Goal: Use online tool/utility: Utilize a website feature to perform a specific function

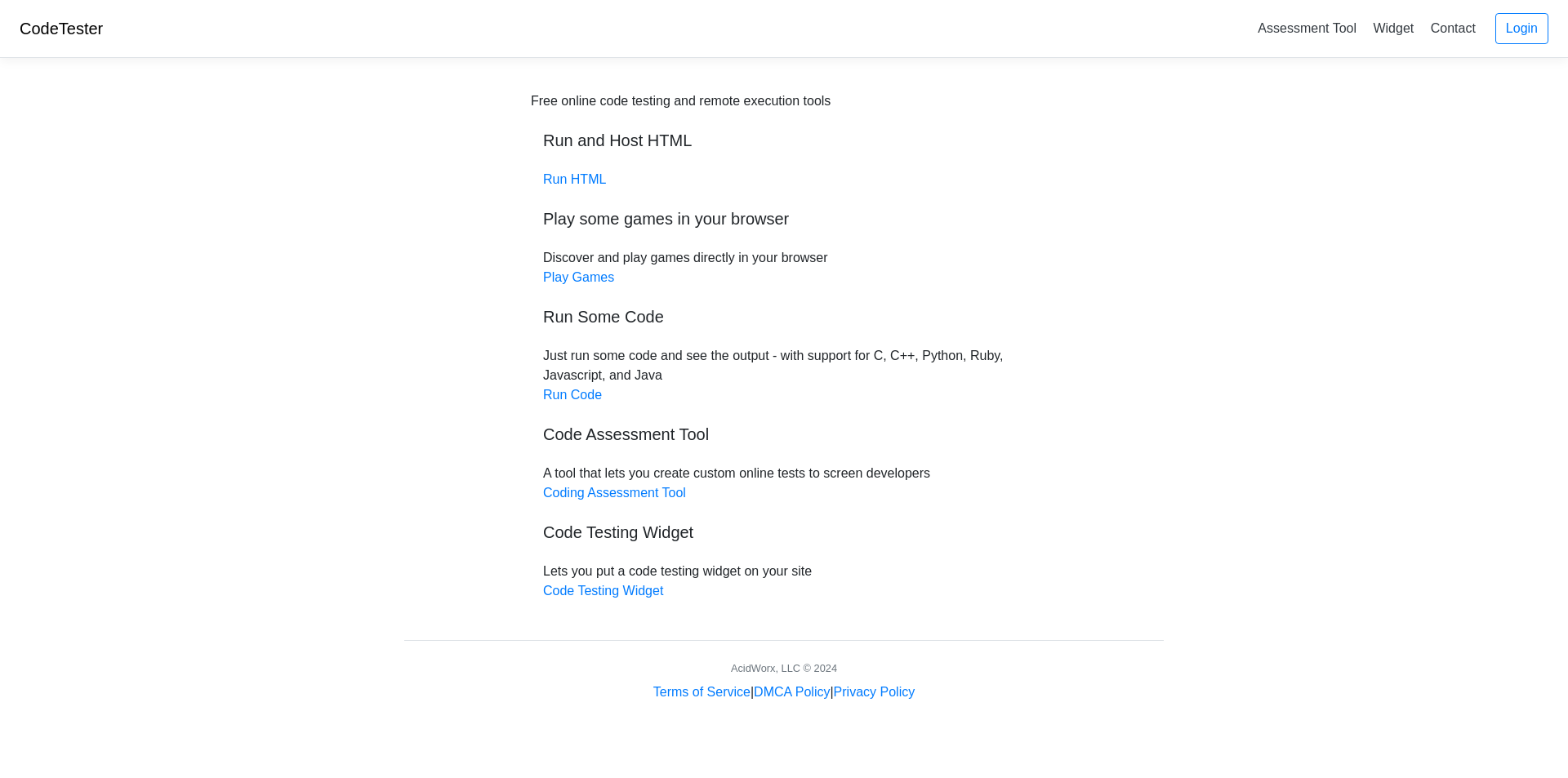
click at [563, 309] on h5 "Run Some Code" at bounding box center [784, 317] width 482 height 20
click at [568, 378] on div "Free online code testing and remote execution tools Run and Host HTML Run HTML …" at bounding box center [784, 346] width 506 height 510
click at [569, 394] on link "Run Code" at bounding box center [573, 395] width 59 height 14
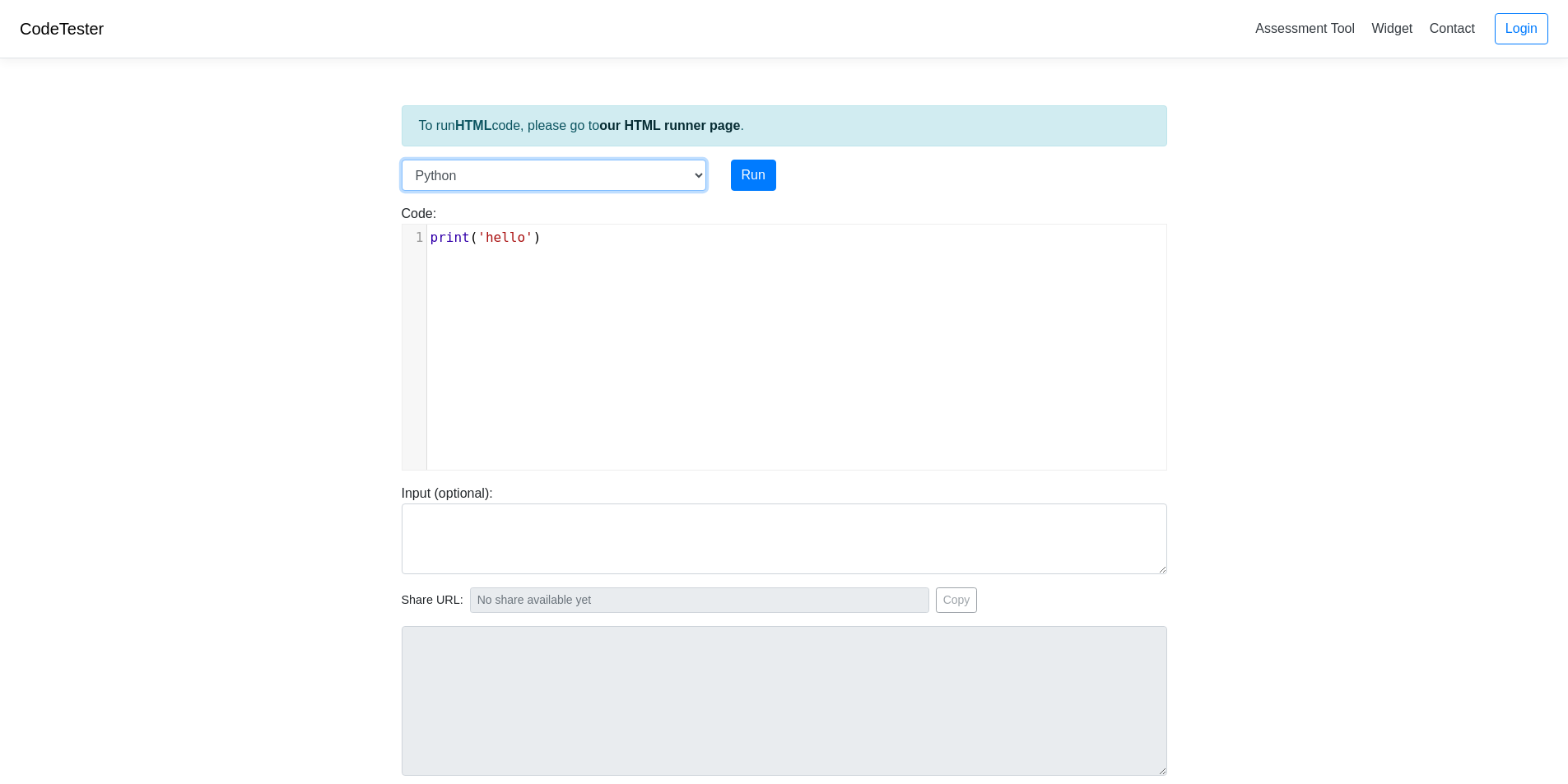
click at [519, 170] on select "C C++ Go Java Javascript Python Ruby" at bounding box center [554, 175] width 304 height 31
click at [961, 380] on div "xxxxxxxxxx 1 print ( 'hello' )" at bounding box center [796, 360] width 788 height 270
click at [766, 304] on div "xxxxxxxxxx 1 print ( 'hello' )" at bounding box center [796, 360] width 788 height 270
type textarea "print('hello')"
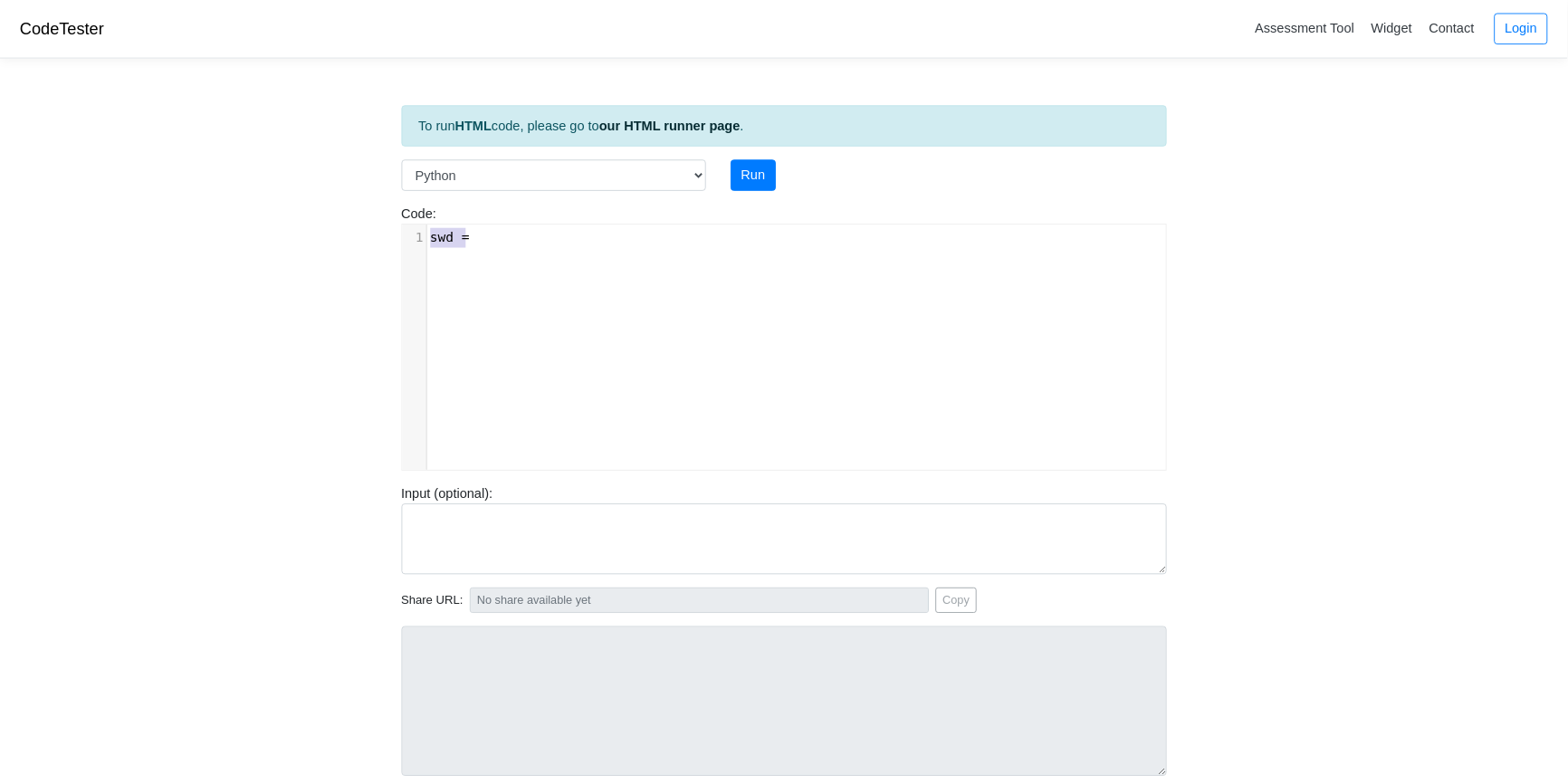
scroll to position [7, 8]
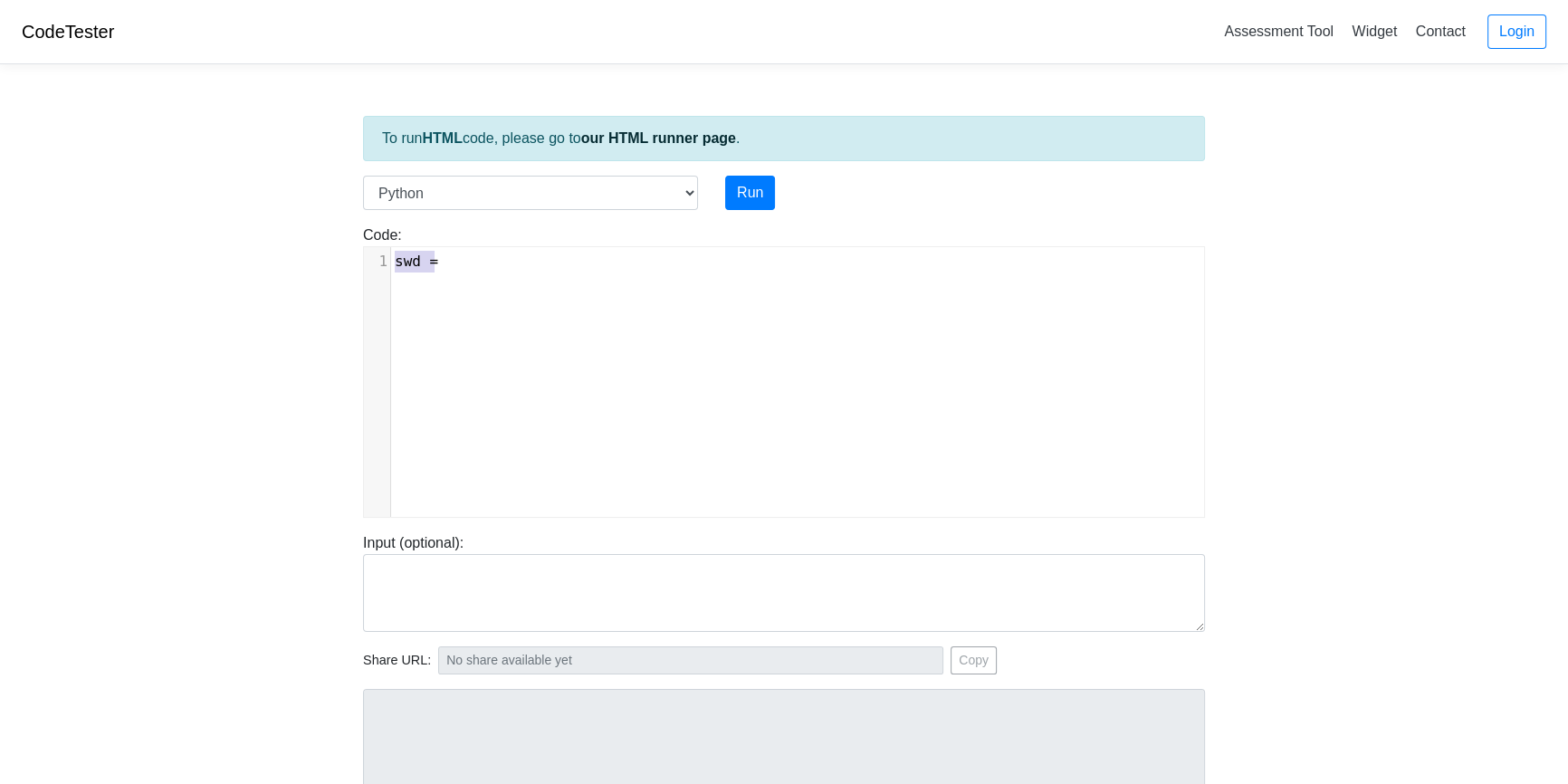
type textarea "="
type textarea "def a"
type textarea "d n"
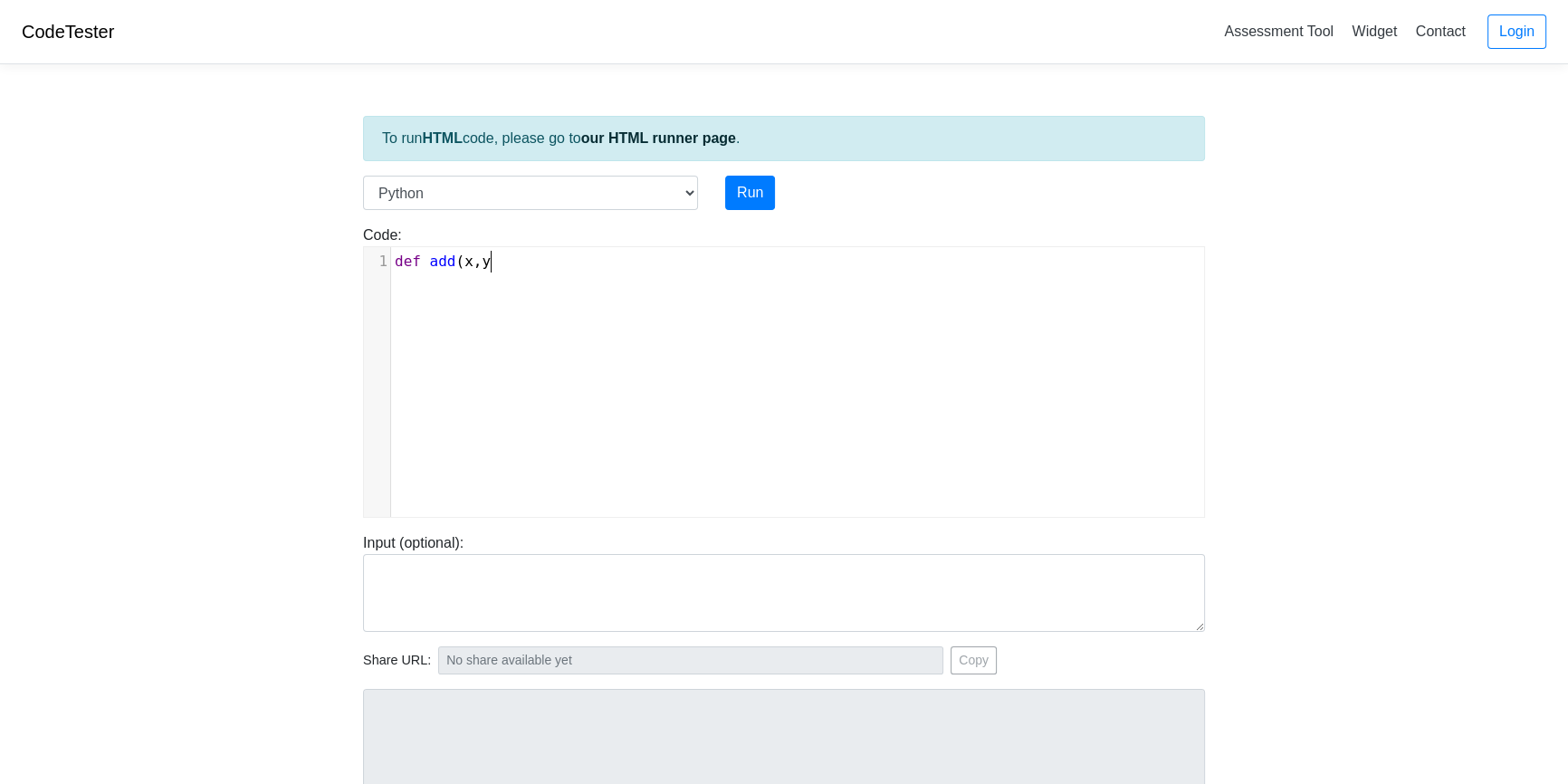
type textarea "def add (x,y)"
type textarea ">"
type textarea "?"
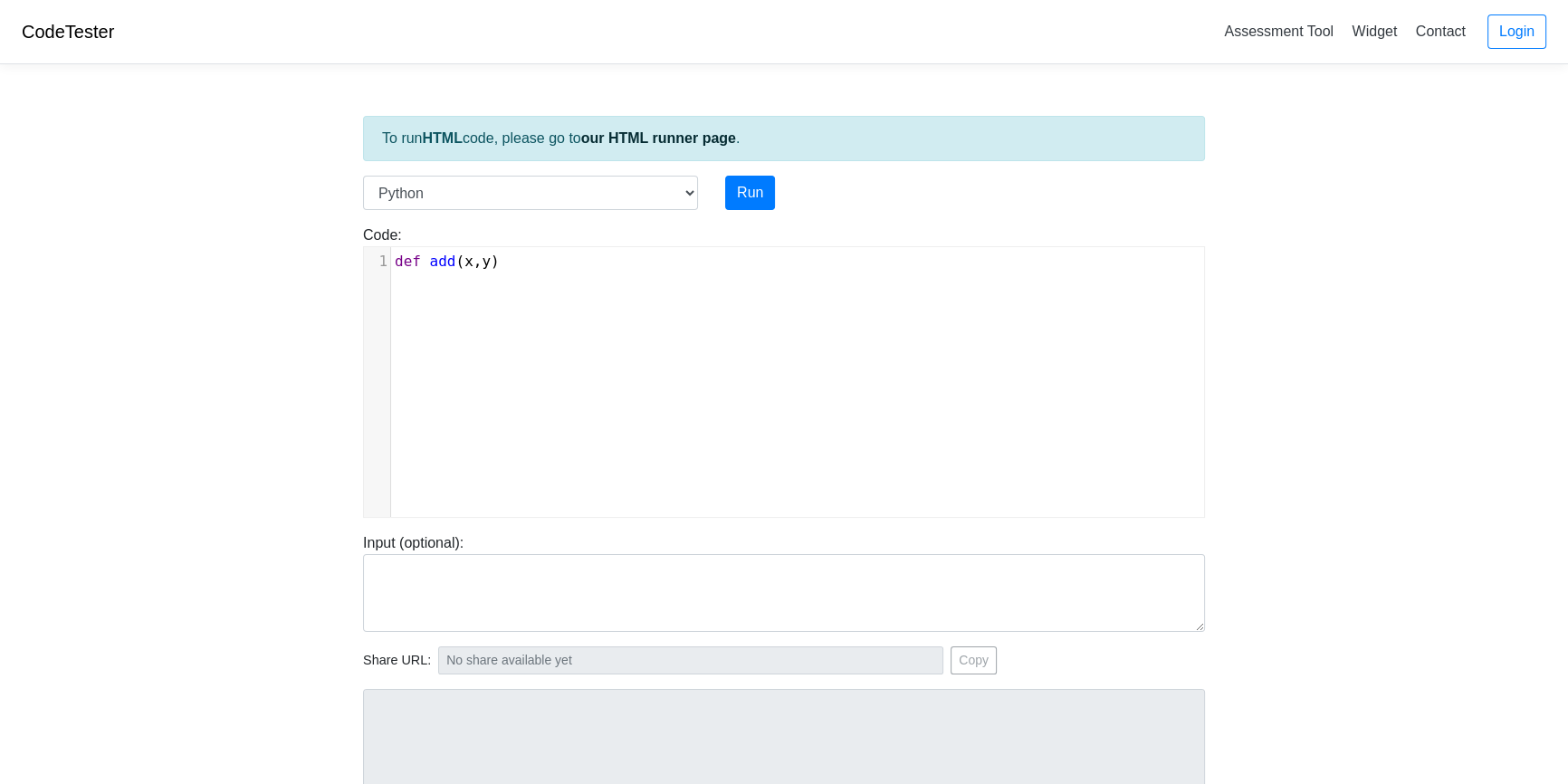
type textarea ":"
type textarea "\"
type textarea "X=Y"
type textarea "="
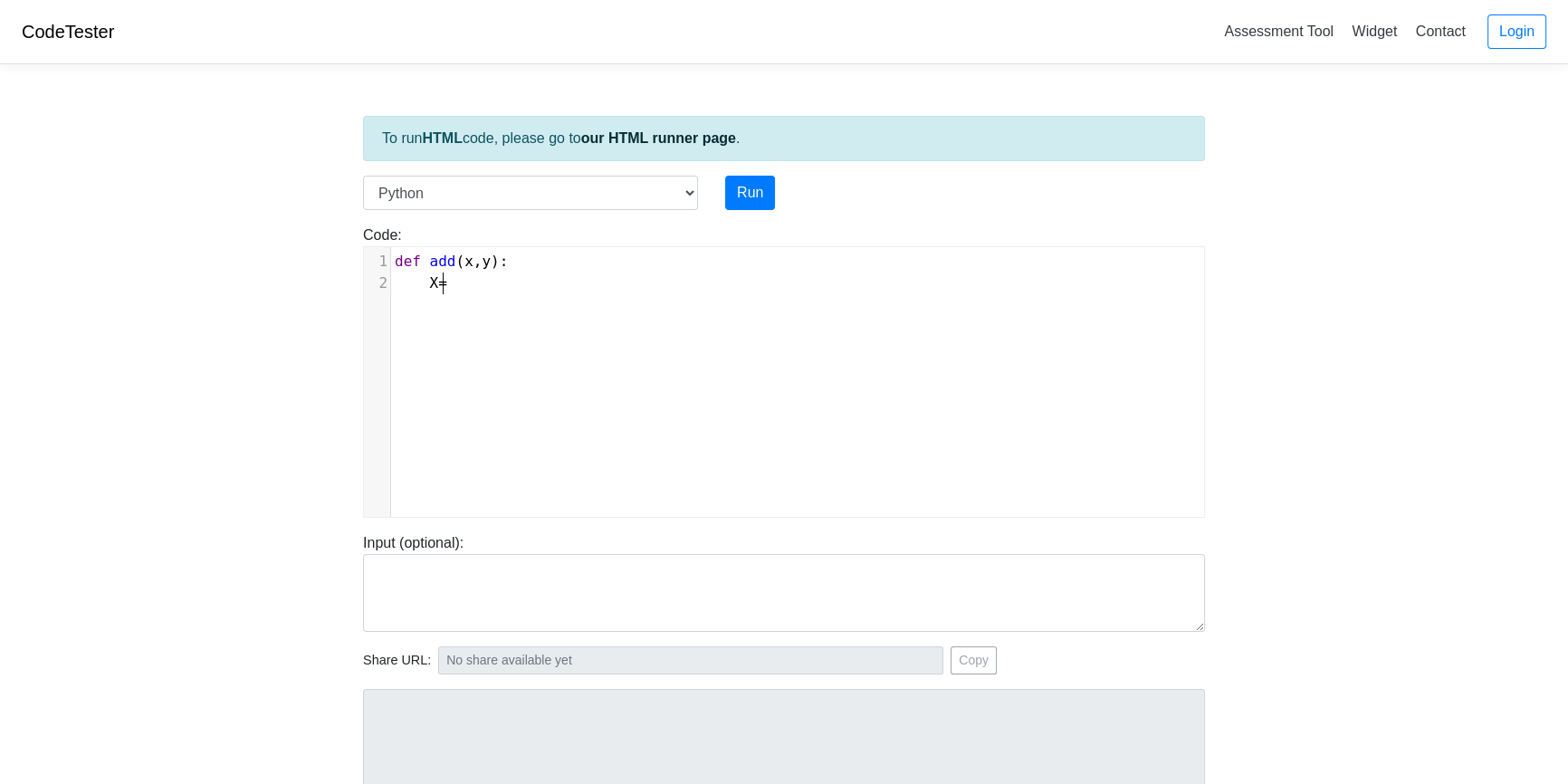
scroll to position [7, 8]
type textarea "+y"
type textarea "x="
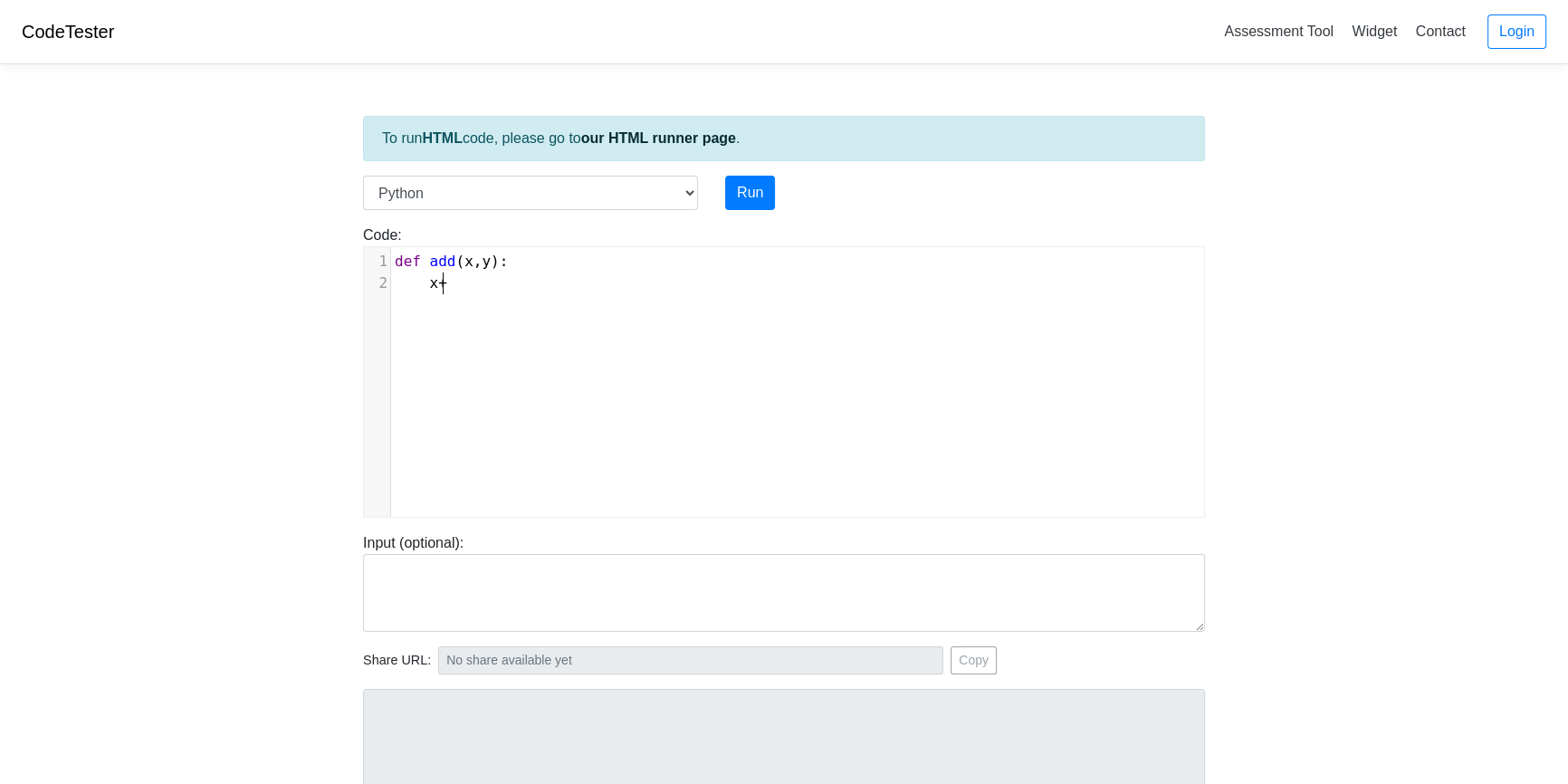
type textarea "+y"
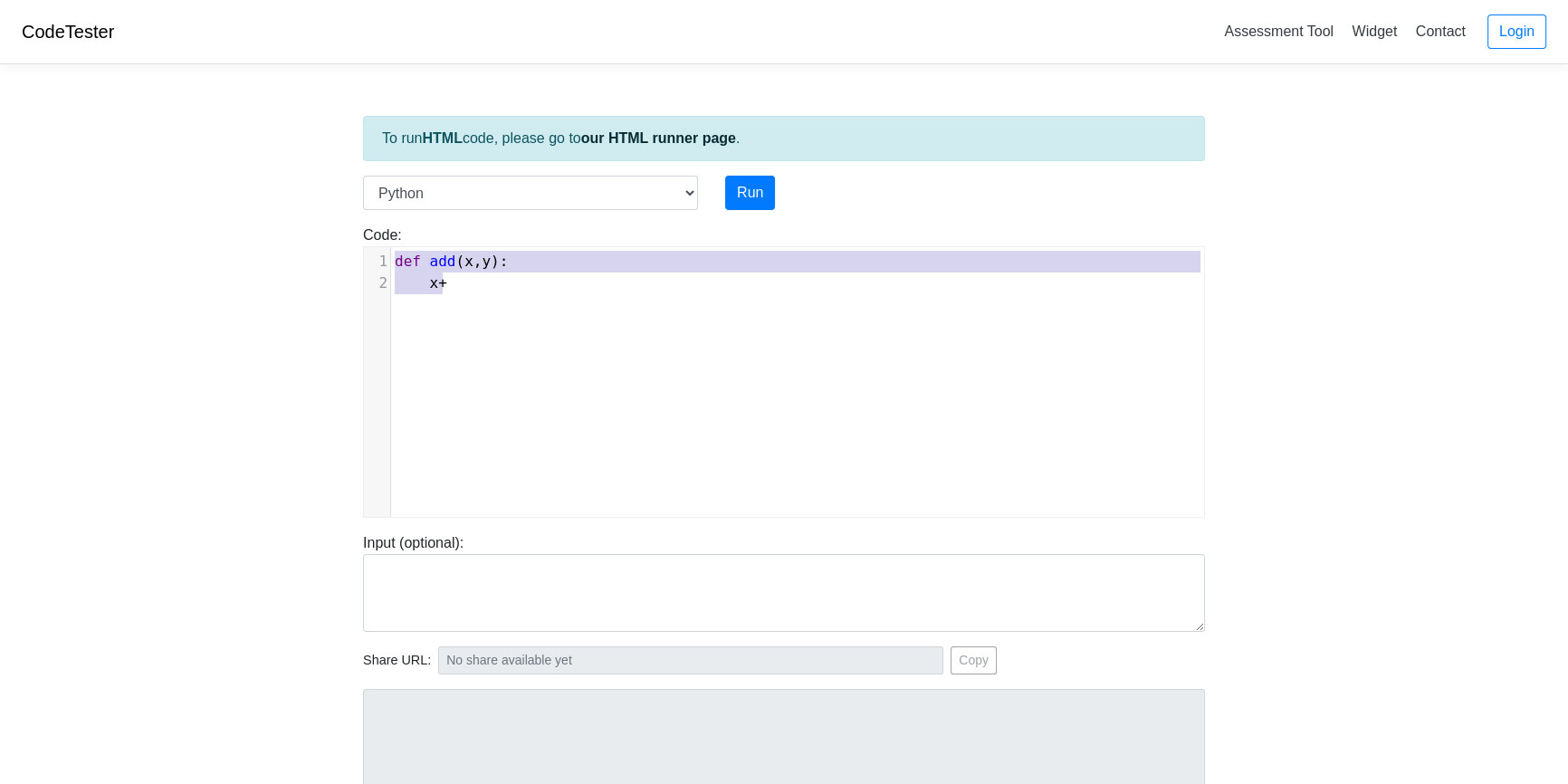
type textarea "def add (x,y): x+"
click at [617, 204] on select "C C++ Go Java Javascript Python Ruby" at bounding box center [530, 193] width 335 height 35
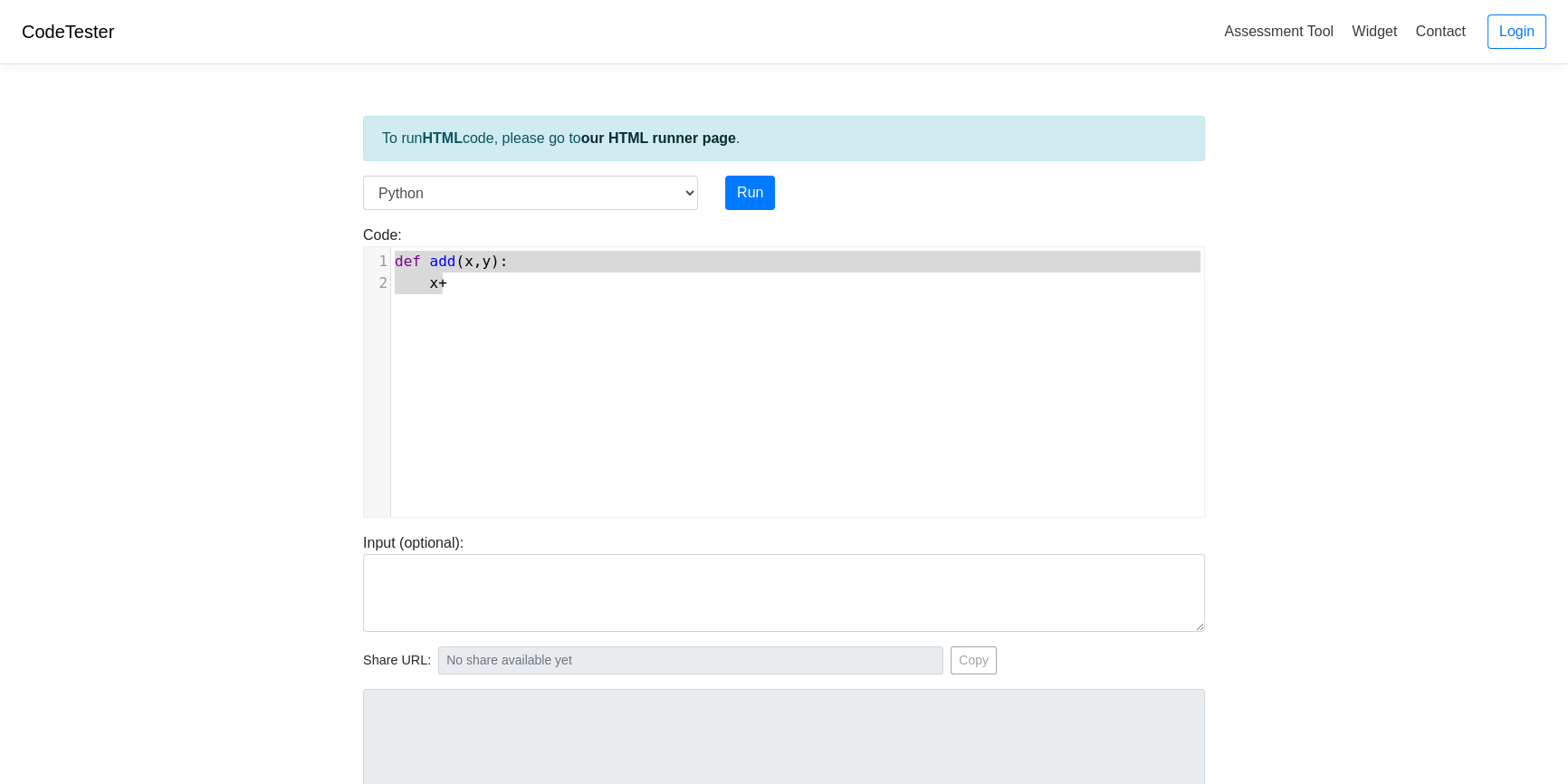
click at [460, 294] on div "xxxxxxxxxx 1 def add ( x , y ): 2 x +" at bounding box center [803, 273] width 825 height 51
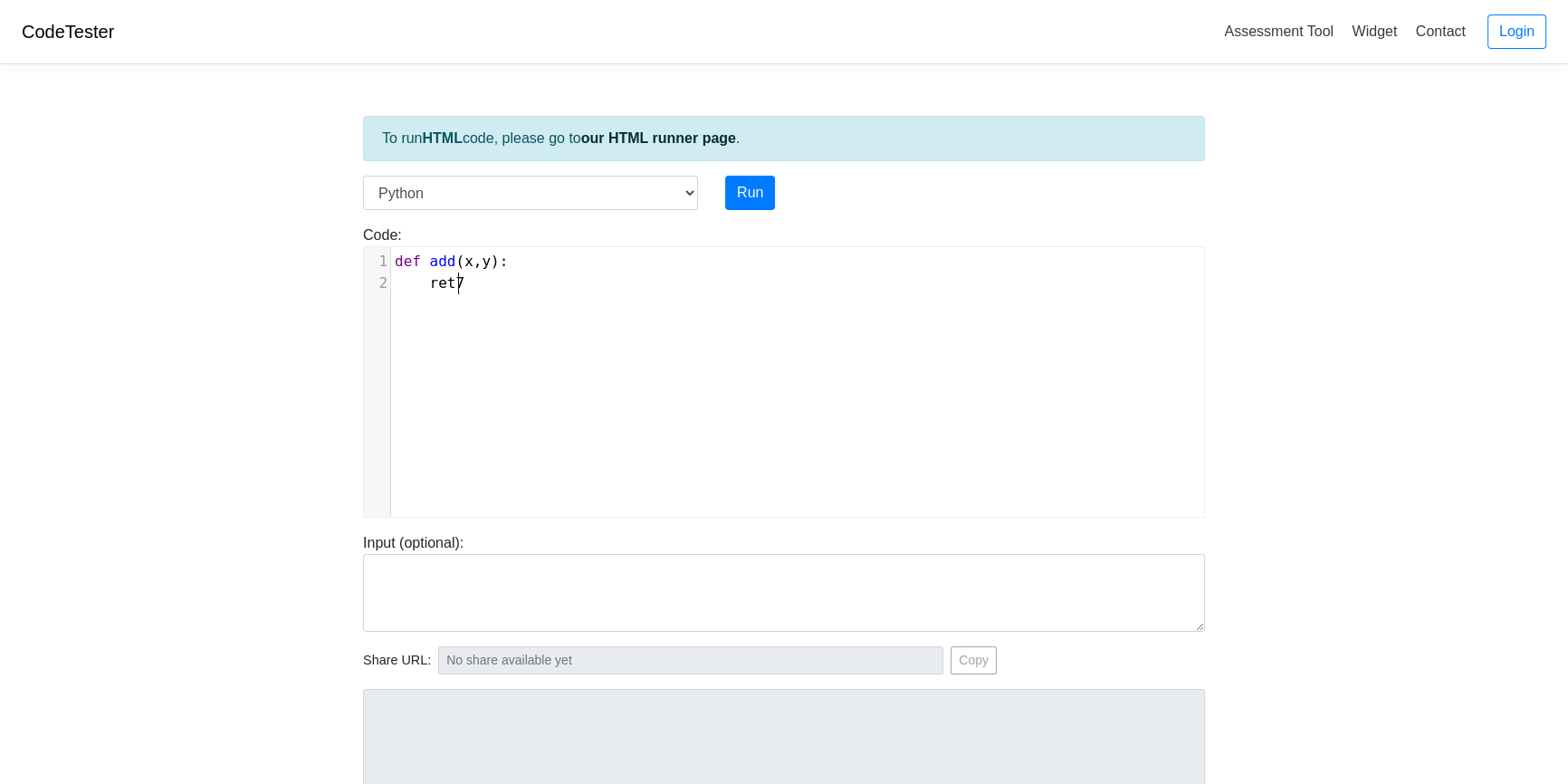
scroll to position [7, 47]
type textarea "ret7rh"
click at [623, 349] on div "xxxxxxxxxx 1 def add ( x , y ): 2 ret7rh" at bounding box center [797, 396] width 867 height 297
type textarea "urn x=y"
type textarea "="
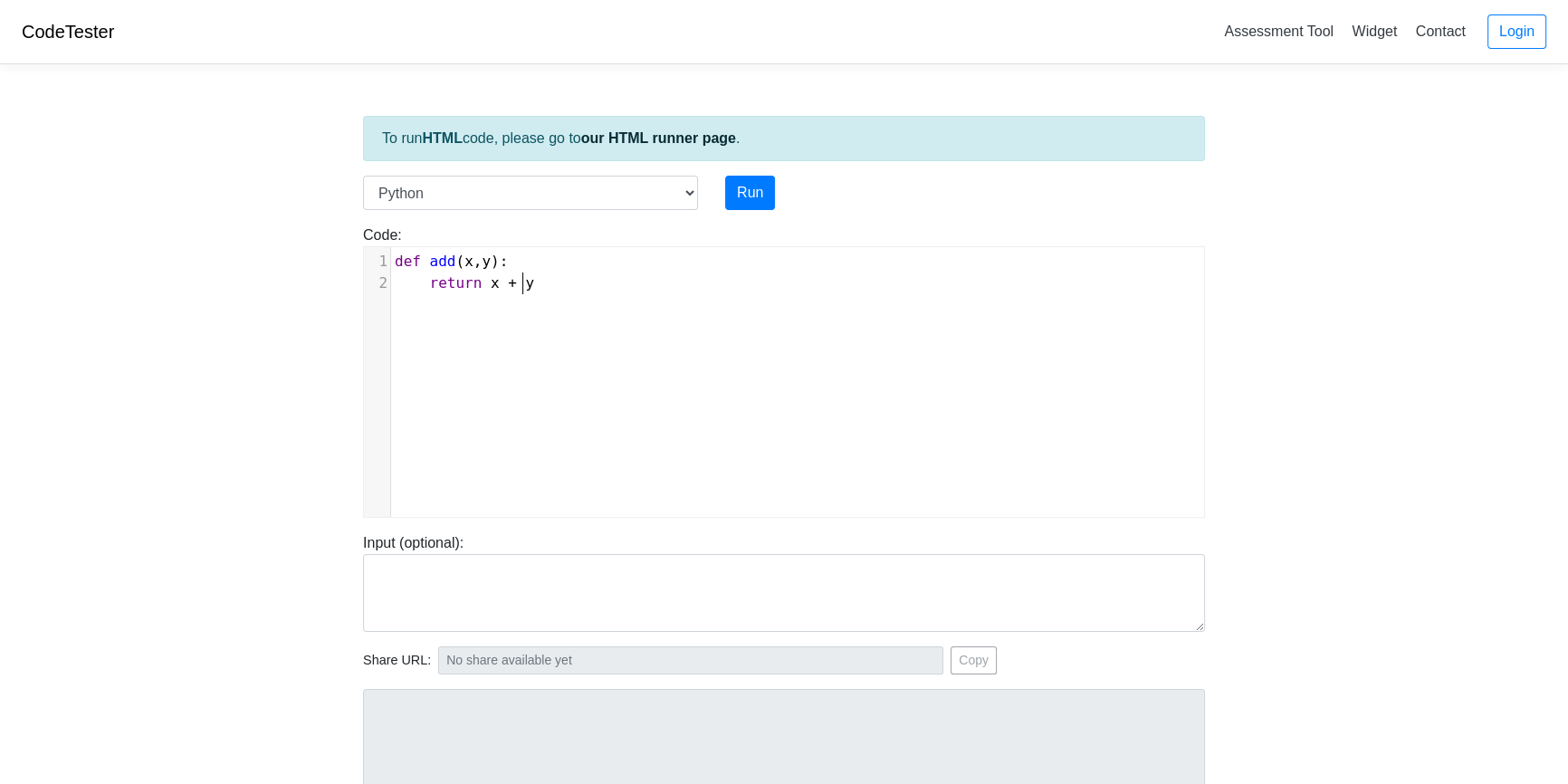
type textarea "+ y"
click at [526, 278] on span "y" at bounding box center [530, 283] width 9 height 17
click at [501, 290] on pre "return x + y" at bounding box center [803, 284] width 825 height 22
click at [508, 286] on span "return x + y" at bounding box center [464, 283] width 139 height 17
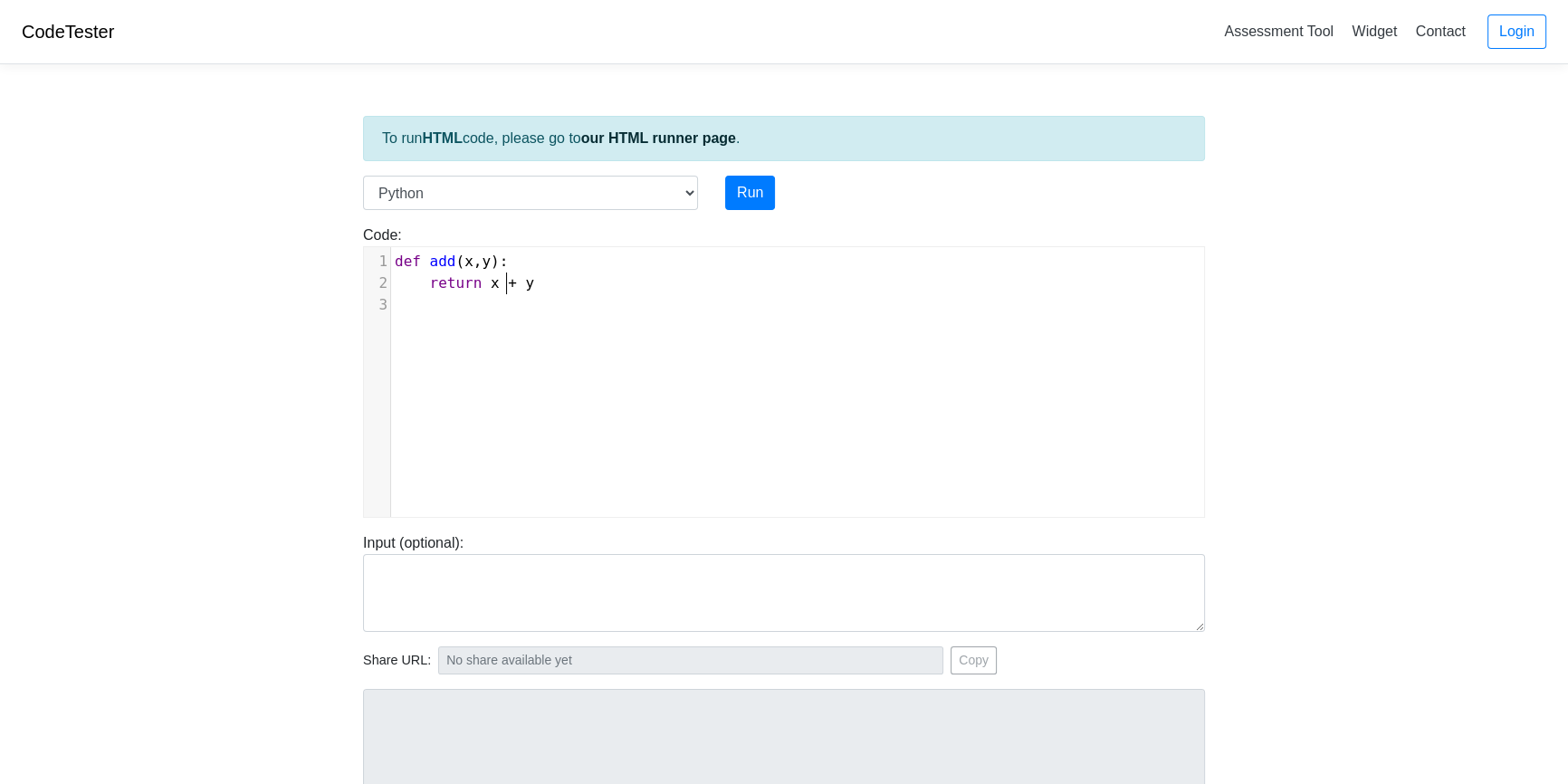
click at [505, 291] on pre "return x + y" at bounding box center [803, 284] width 825 height 22
click at [526, 283] on span "y" at bounding box center [530, 283] width 9 height 17
click at [495, 279] on span "return x + y" at bounding box center [464, 283] width 139 height 17
click at [529, 308] on pre "​" at bounding box center [803, 305] width 825 height 22
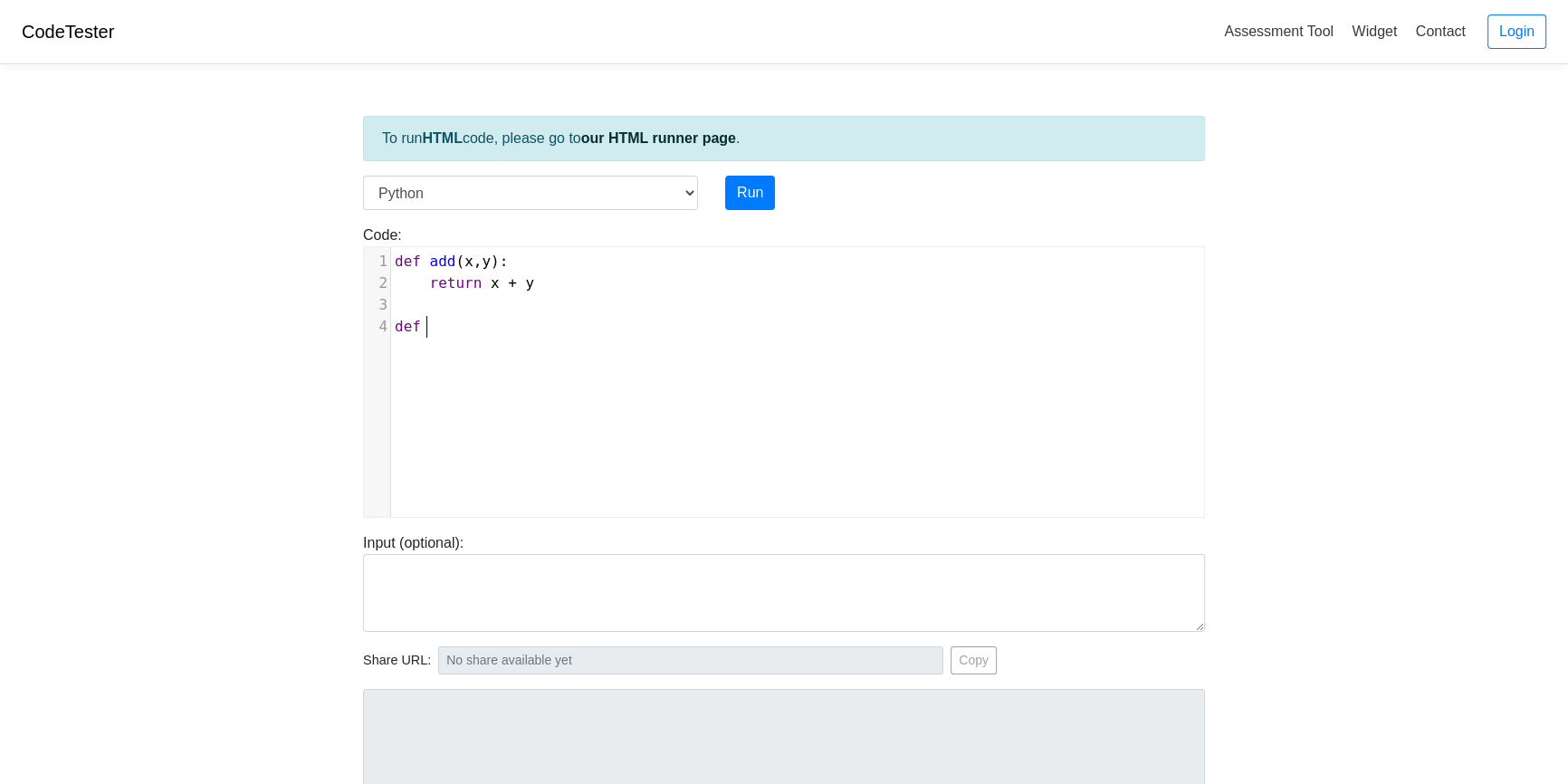
scroll to position [7, 31]
type textarea "def subt="
type textarea "ract (x,yt"
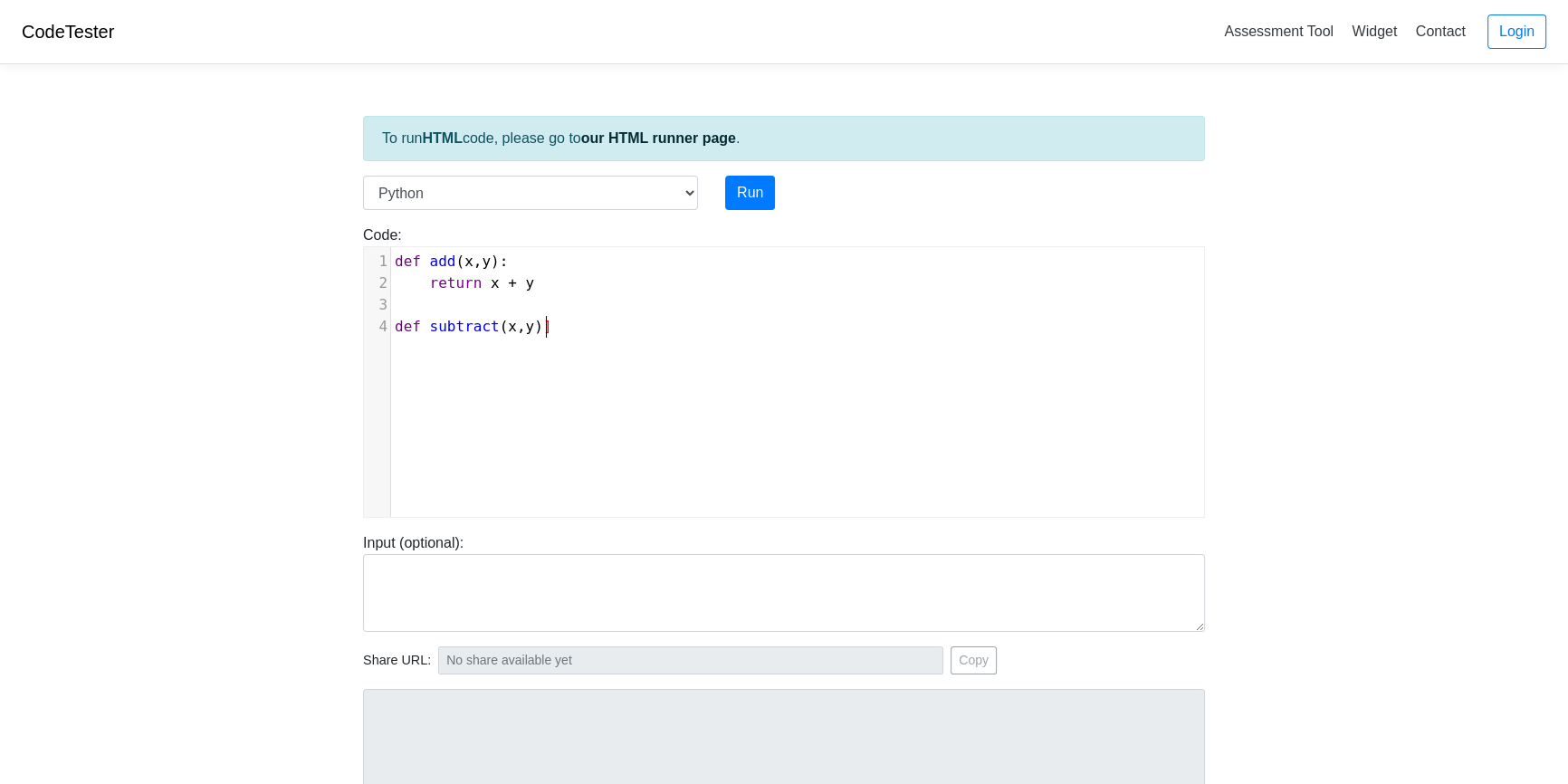
type textarea ")]"
type textarea "ret7rh"
type textarea "u"
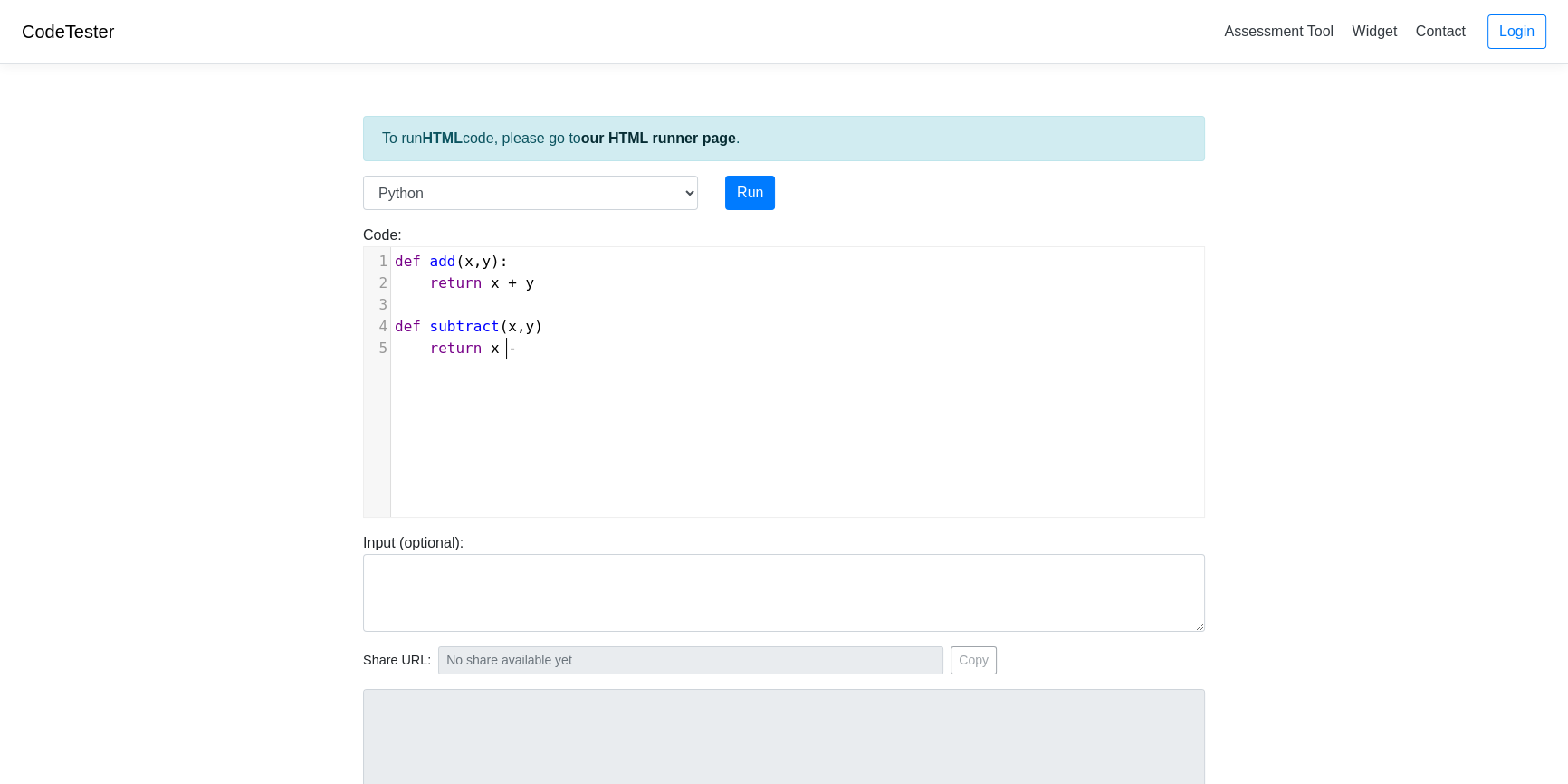
scroll to position [7, 63]
type textarea "urn x - y"
type textarea "\"
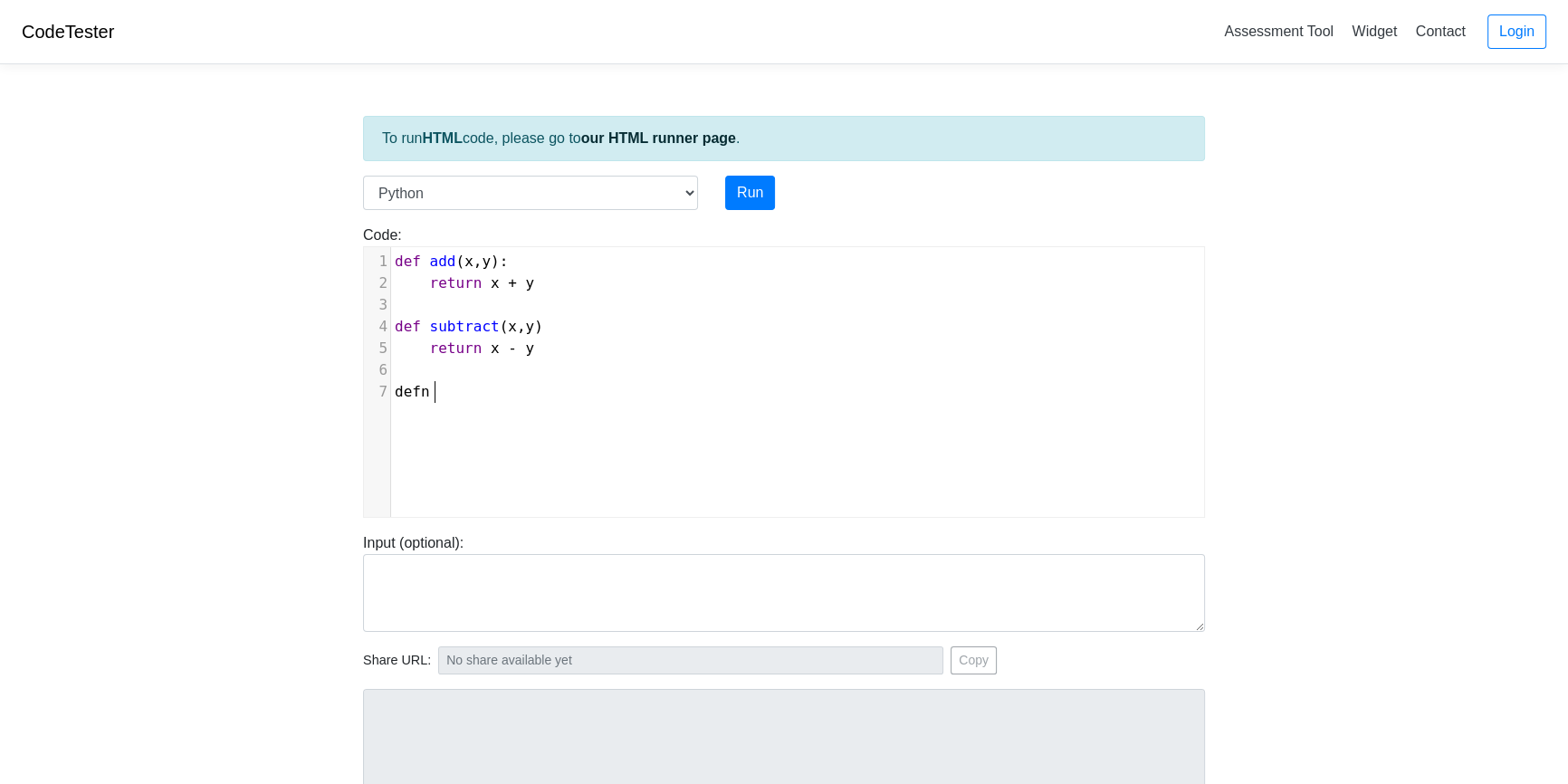
type textarea "defn"
type textarea "subtrta"
type textarea "act (x"
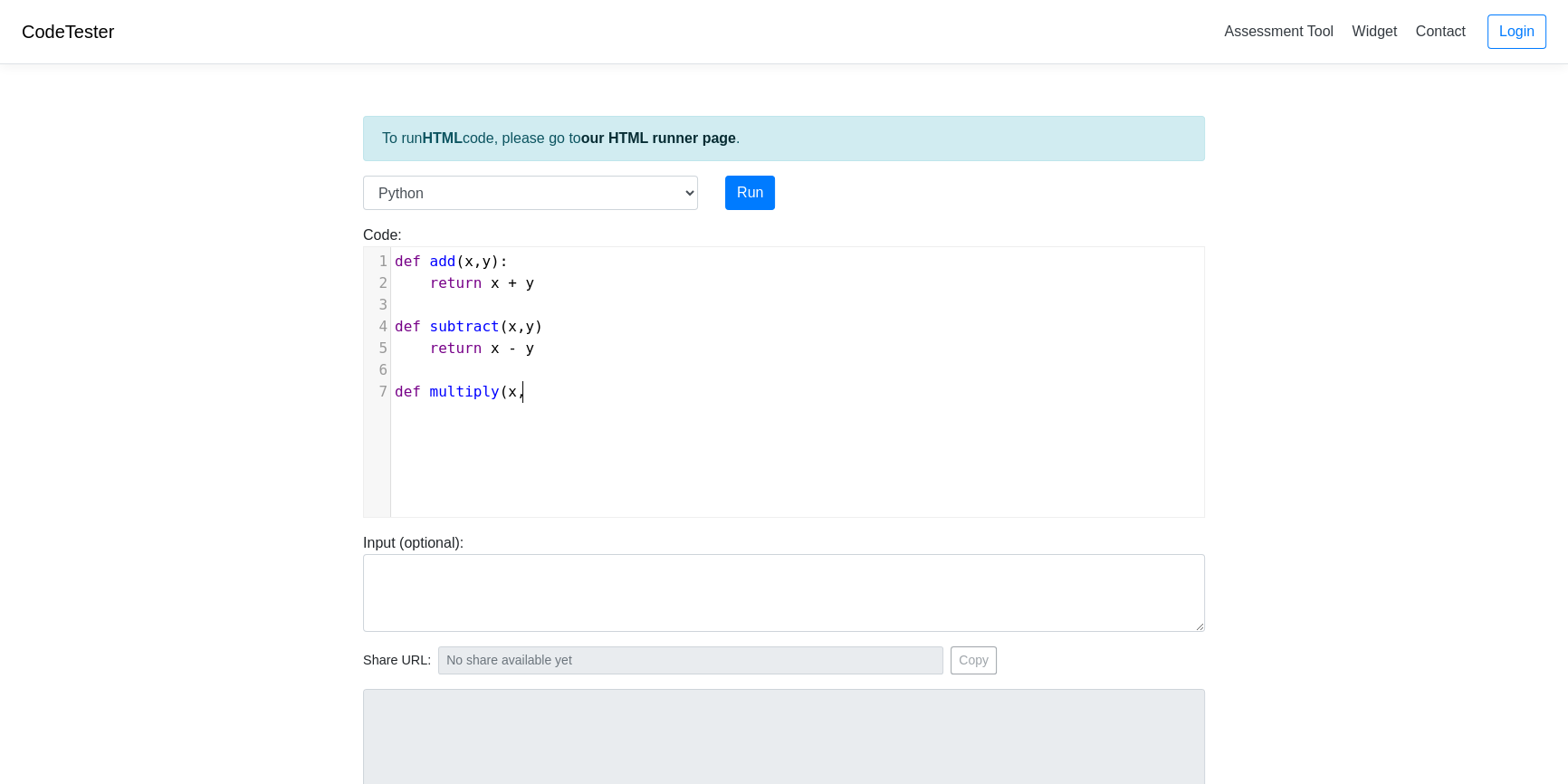
type textarea "multiply (x,)"
type textarea "y0"
type textarea ")"
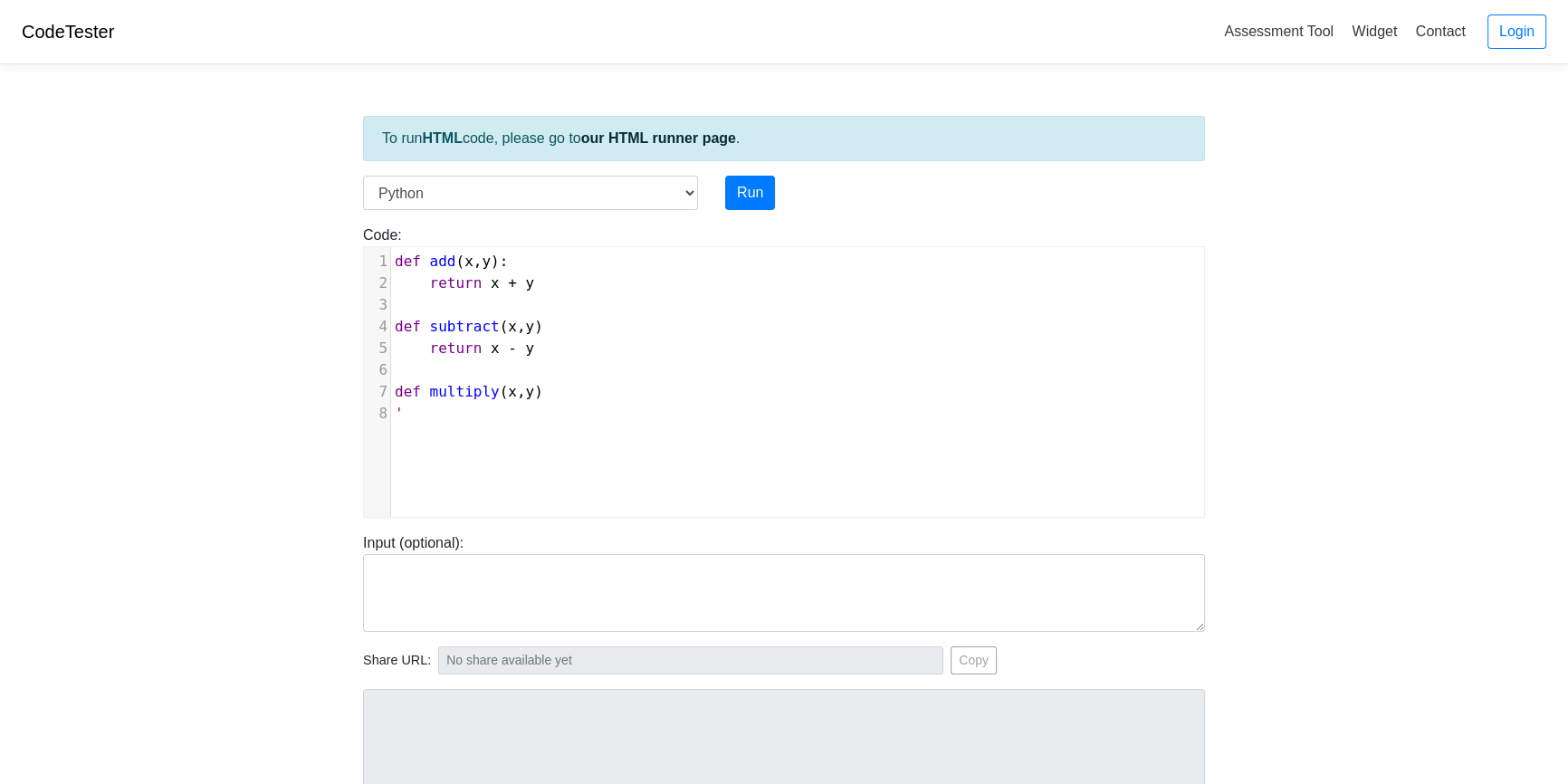
type textarea "'"
type textarea "return x * y"
type textarea "def divide (x,y)\"
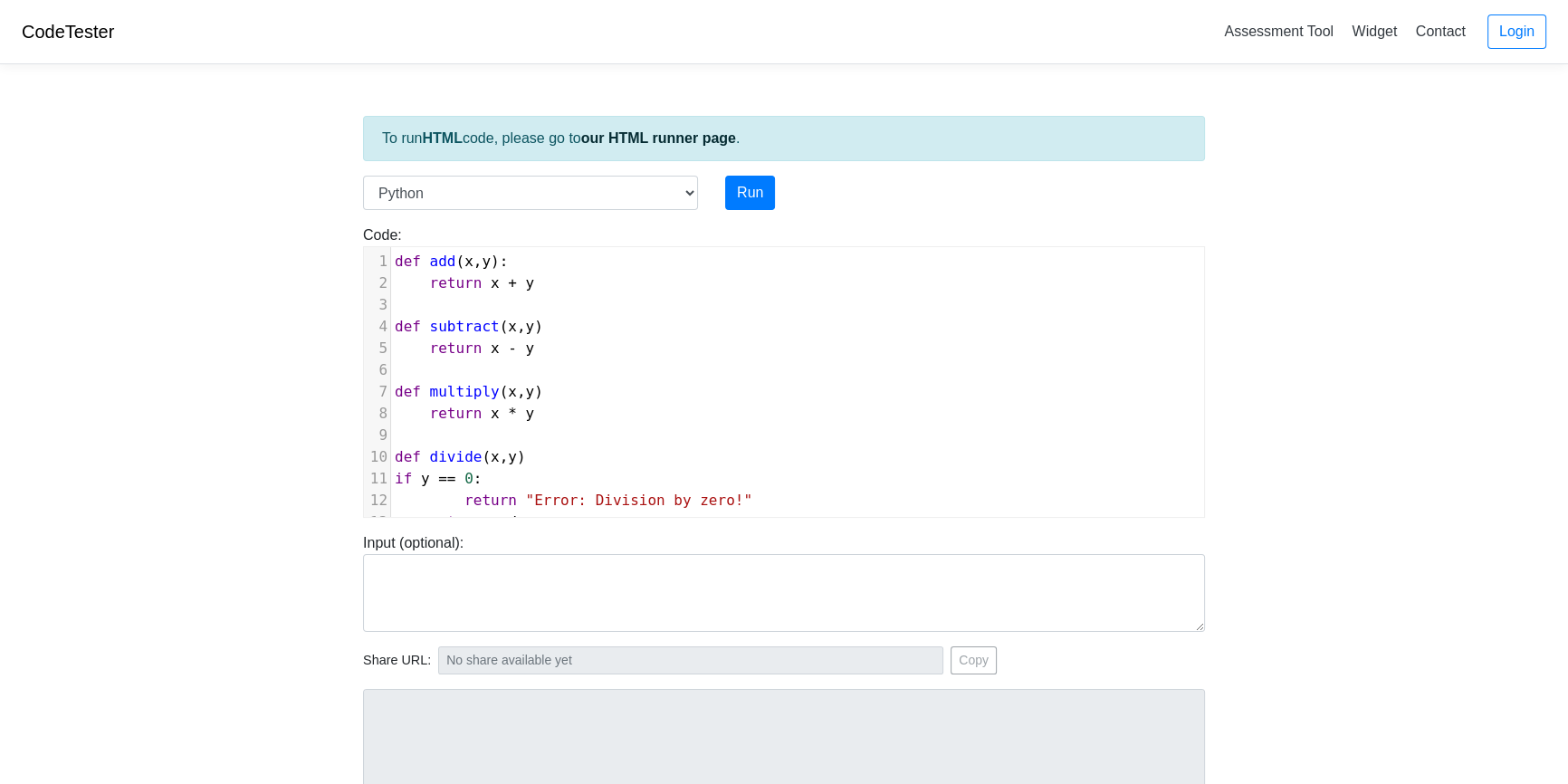
scroll to position [41, 0]
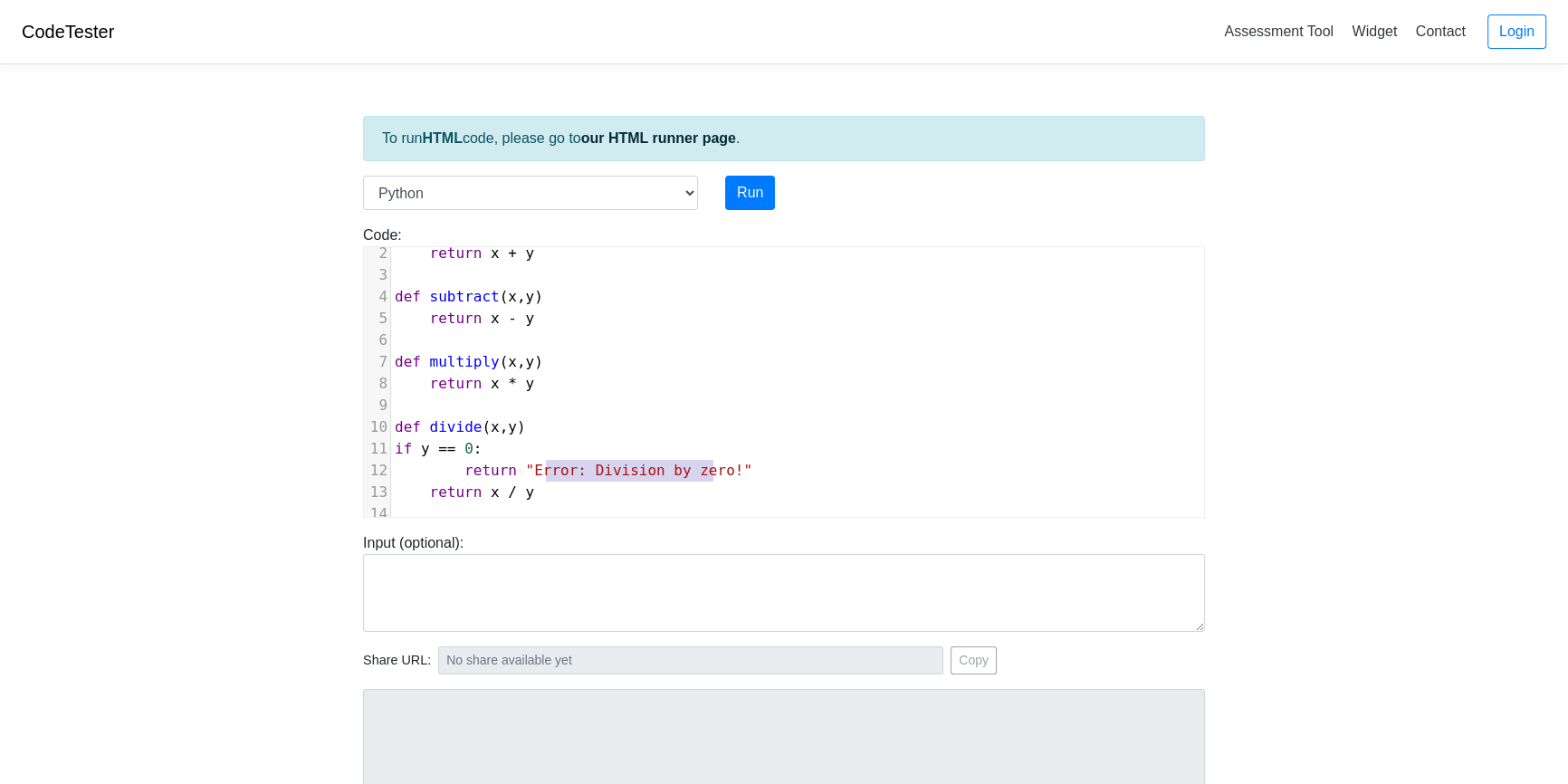
type textarea "Error: Division by zero!"
drag, startPoint x: 713, startPoint y: 453, endPoint x: 525, endPoint y: 455, distance: 188.0
click at [526, 462] on span ""Error: Division by zero!"" at bounding box center [638, 470] width 226 height 17
type textarea "Can not divide by zeri\"
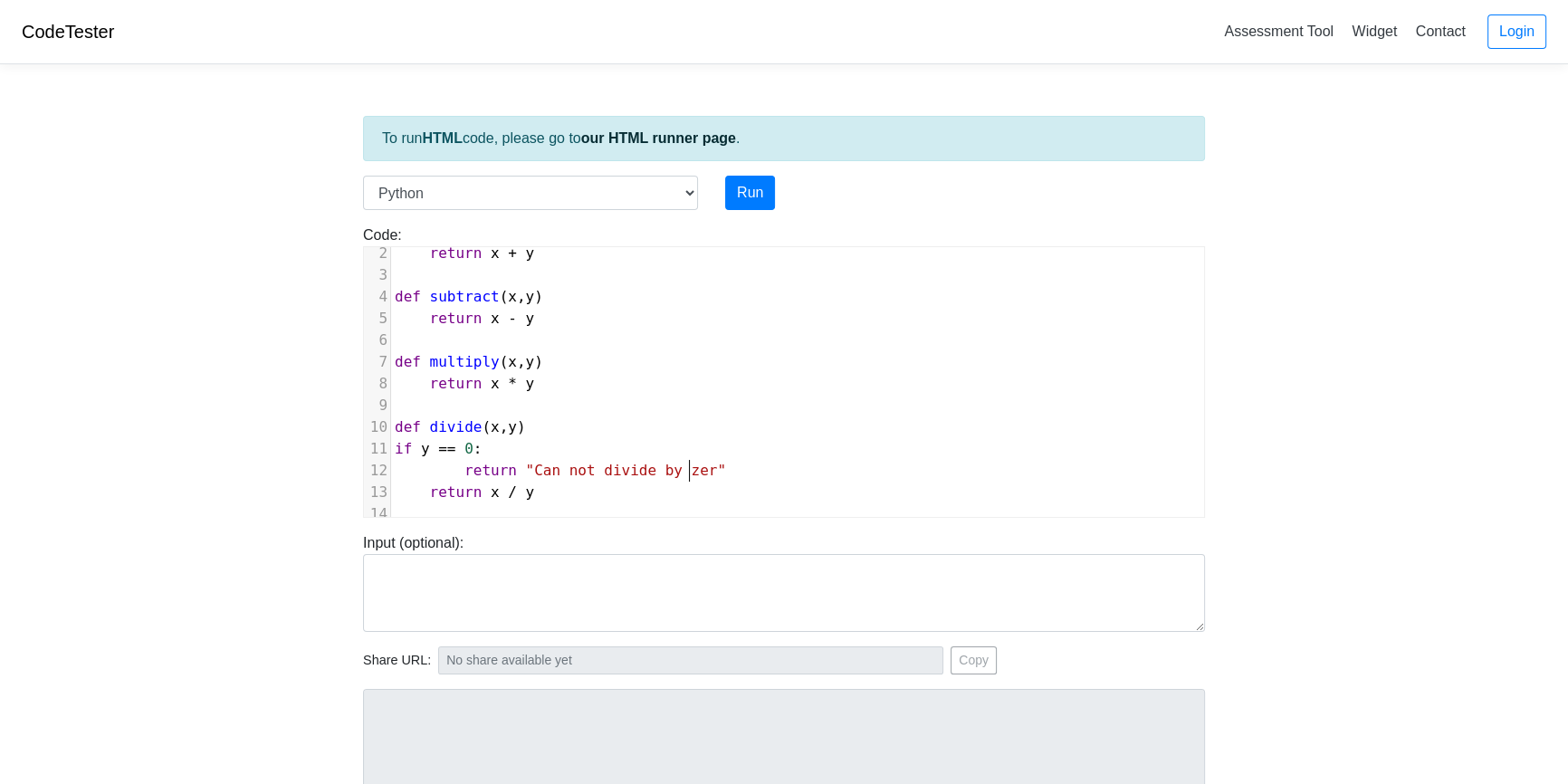
scroll to position [7, 8]
type textarea "o"
click at [765, 528] on div "Input (optional):" at bounding box center [783, 574] width 869 height 114
click at [766, 503] on pre "​" at bounding box center [798, 514] width 813 height 22
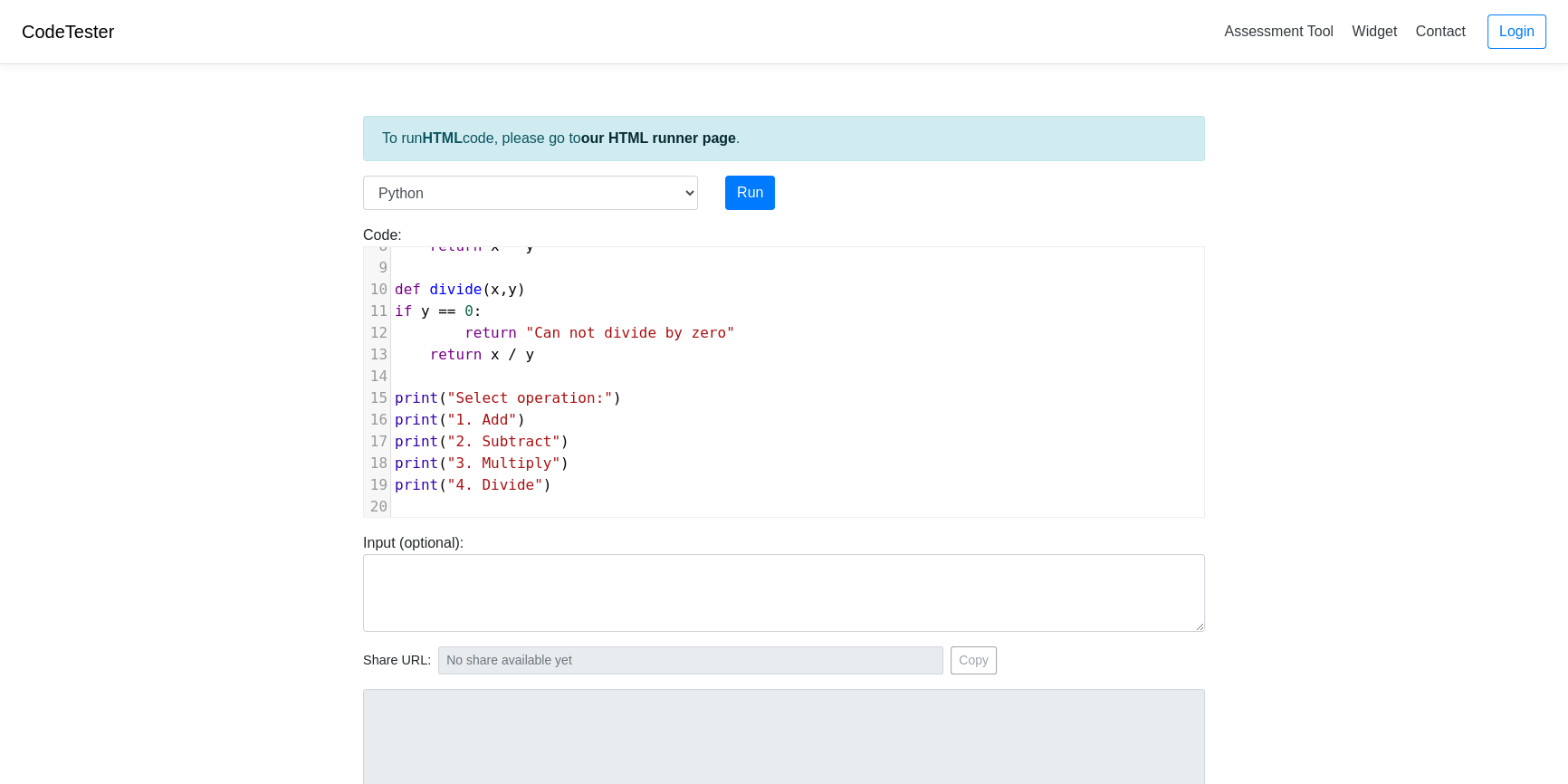
scroll to position [190, 0]
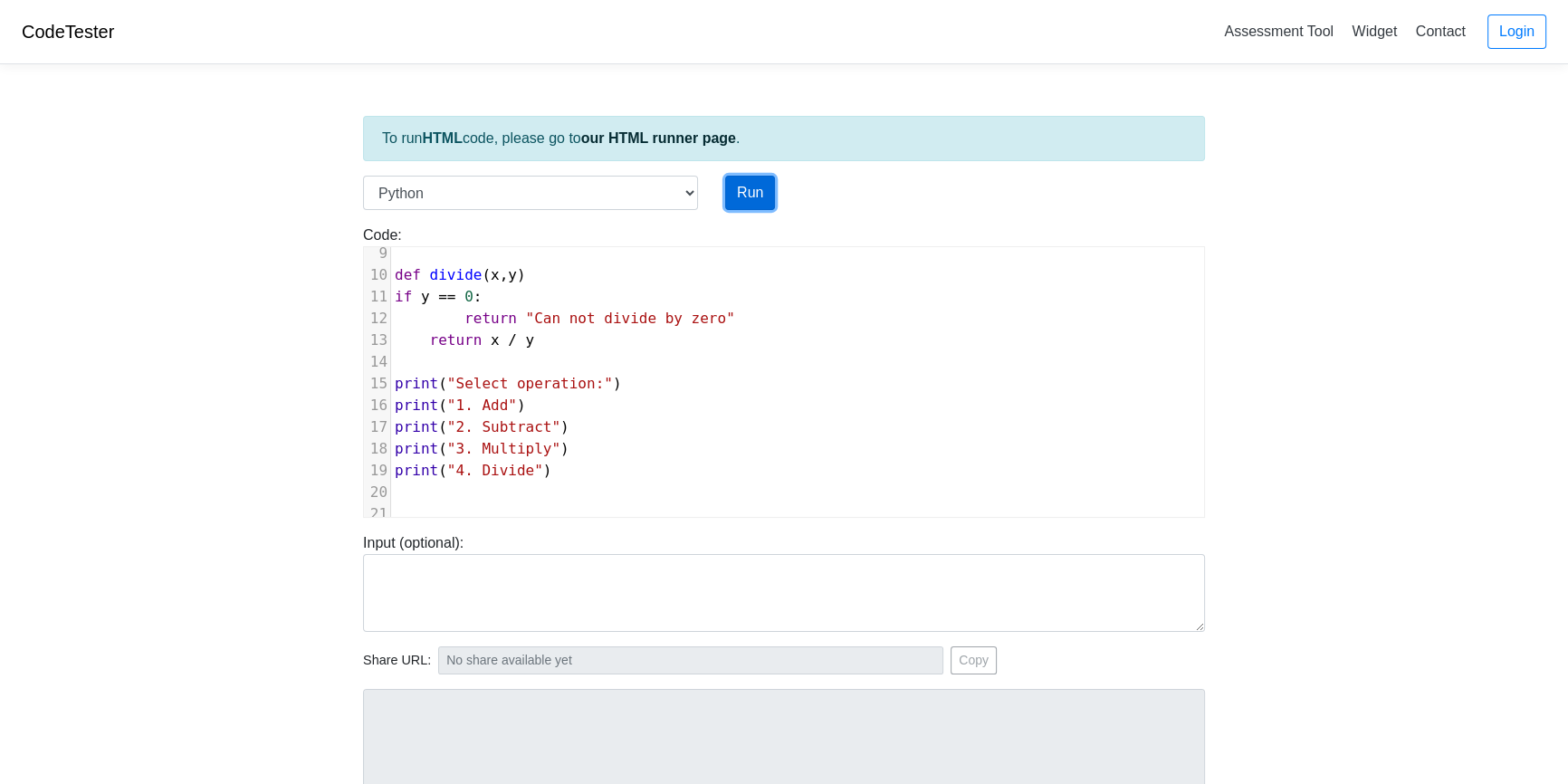
click at [759, 182] on button "Run" at bounding box center [749, 193] width 50 height 35
click at [753, 200] on button "Run" at bounding box center [749, 193] width 50 height 35
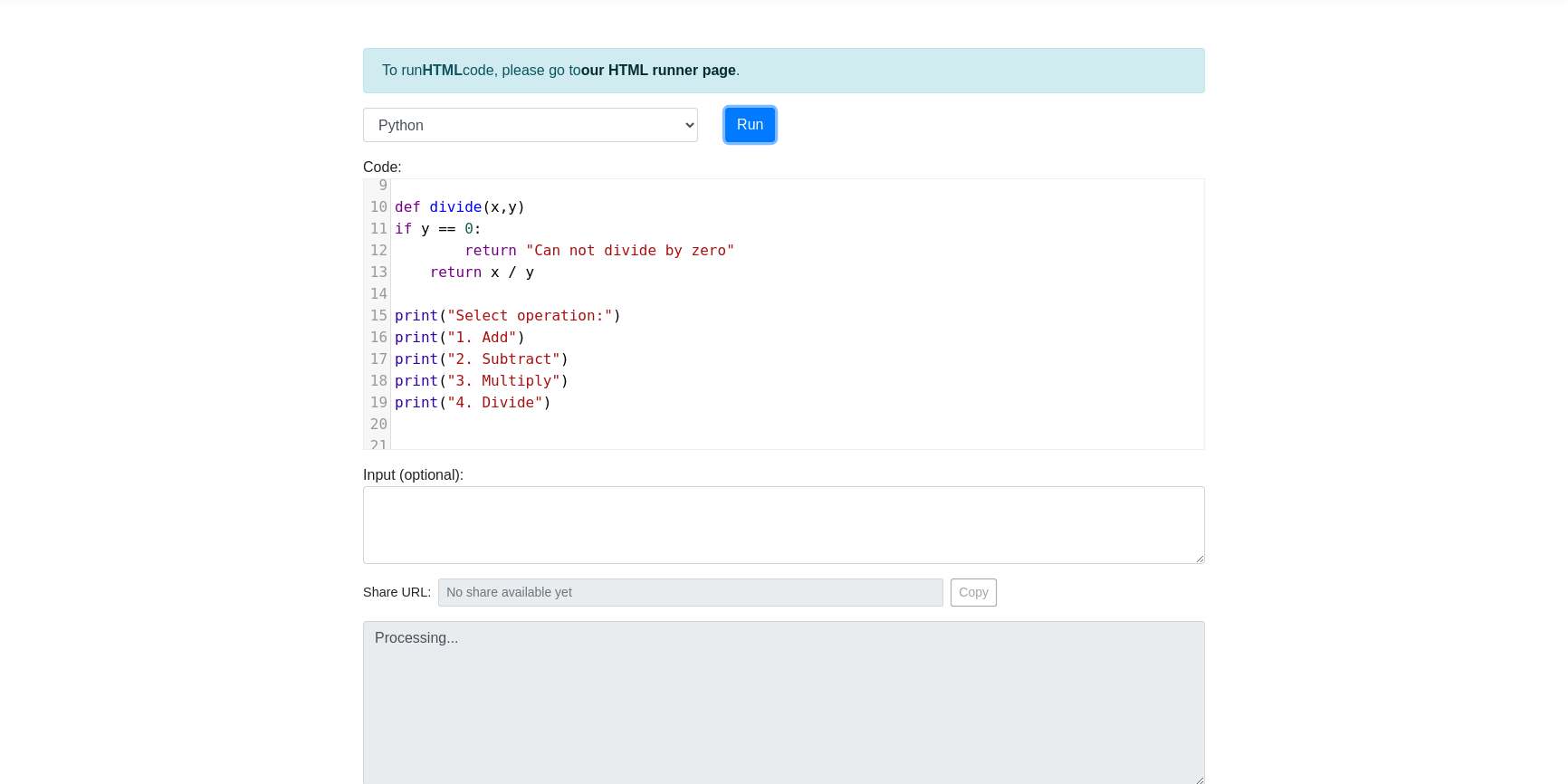
type input "[URL][DOMAIN_NAME]"
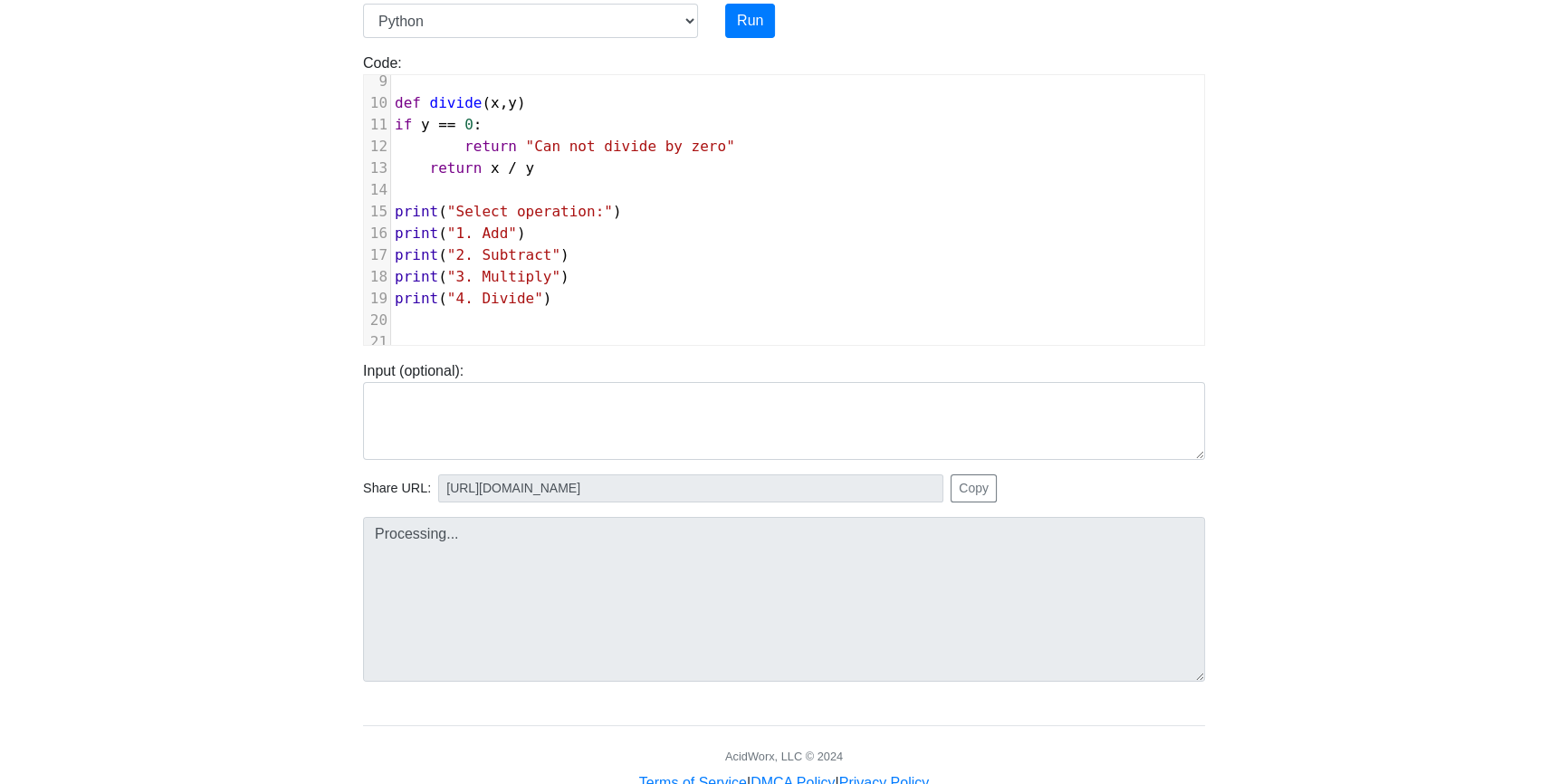
scroll to position [145, 0]
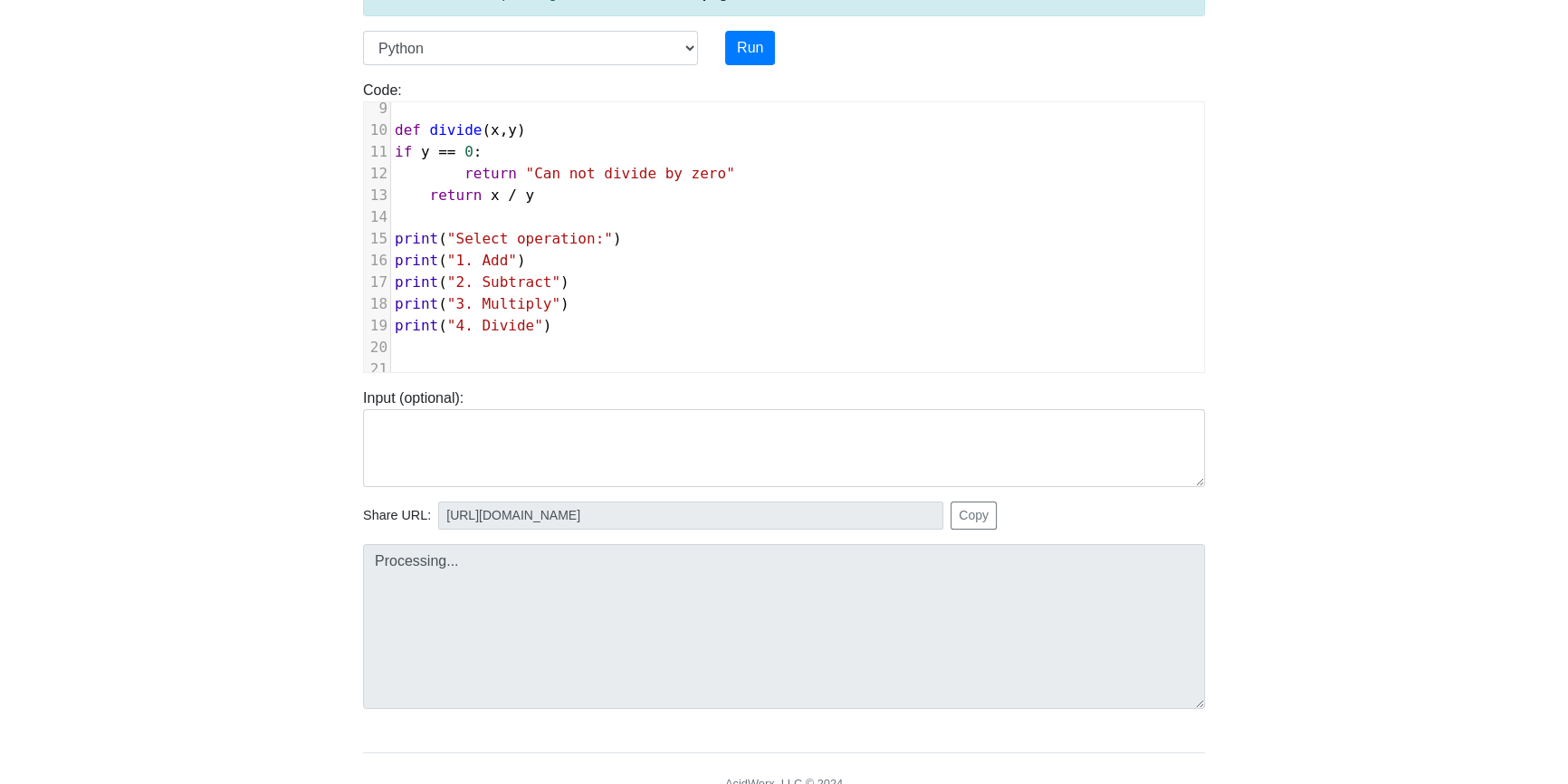
click at [417, 565] on body "CodeTester Assessment Tool Widget Contact Login To run HTML code, please go to …" at bounding box center [784, 338] width 1568 height 966
click at [316, 468] on body "CodeTester Assessment Tool Widget Contact Login To run HTML code, please go to …" at bounding box center [784, 338] width 1568 height 966
click at [586, 273] on pre "print ( "2. Subtract" )" at bounding box center [798, 283] width 813 height 22
type textarea "def add (x,y): return x + y def subtract (x,y) return x - y def multiply (x,y) …"
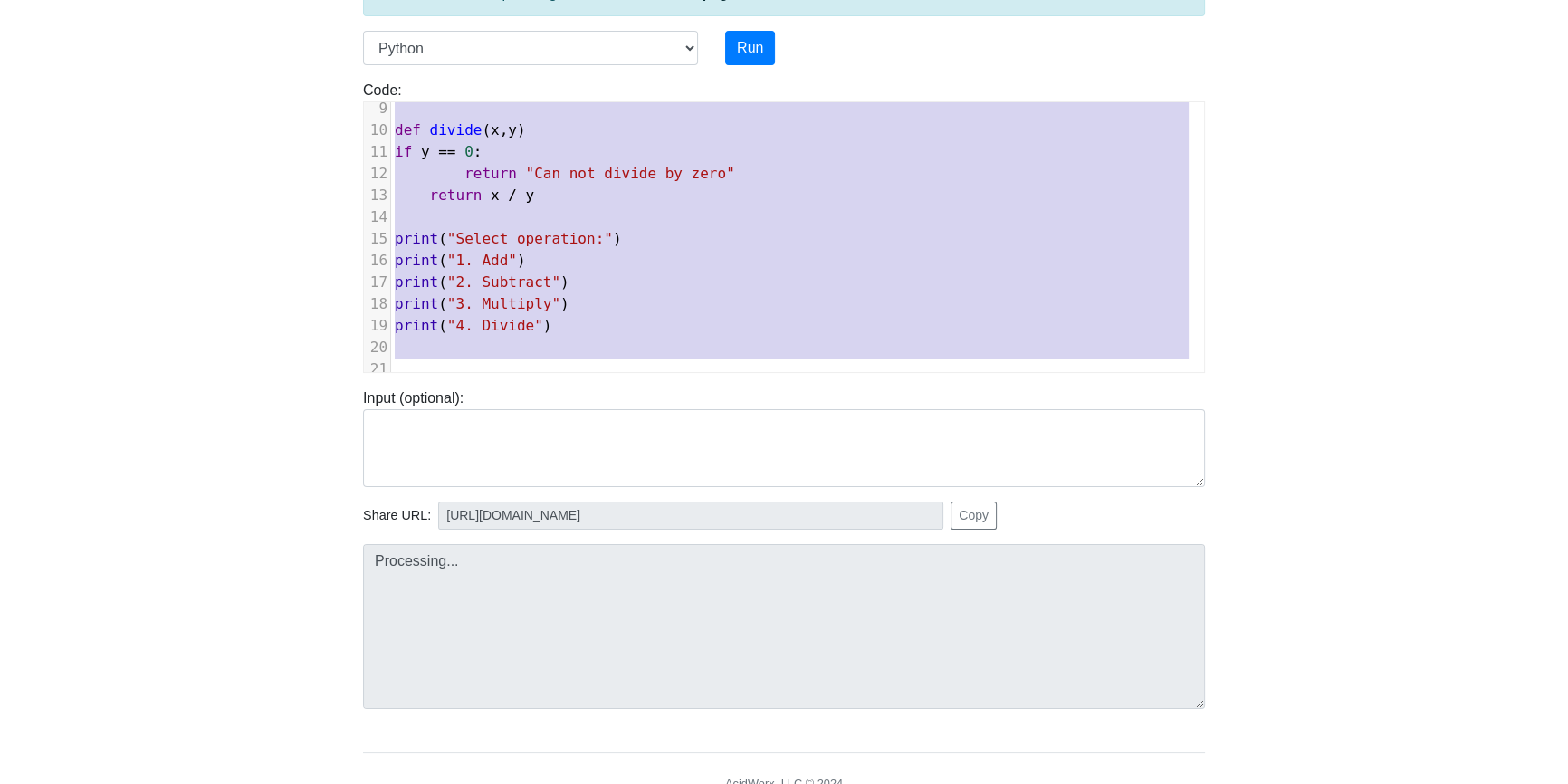
click at [608, 230] on pre "print ( "Select operation:" )" at bounding box center [798, 239] width 813 height 22
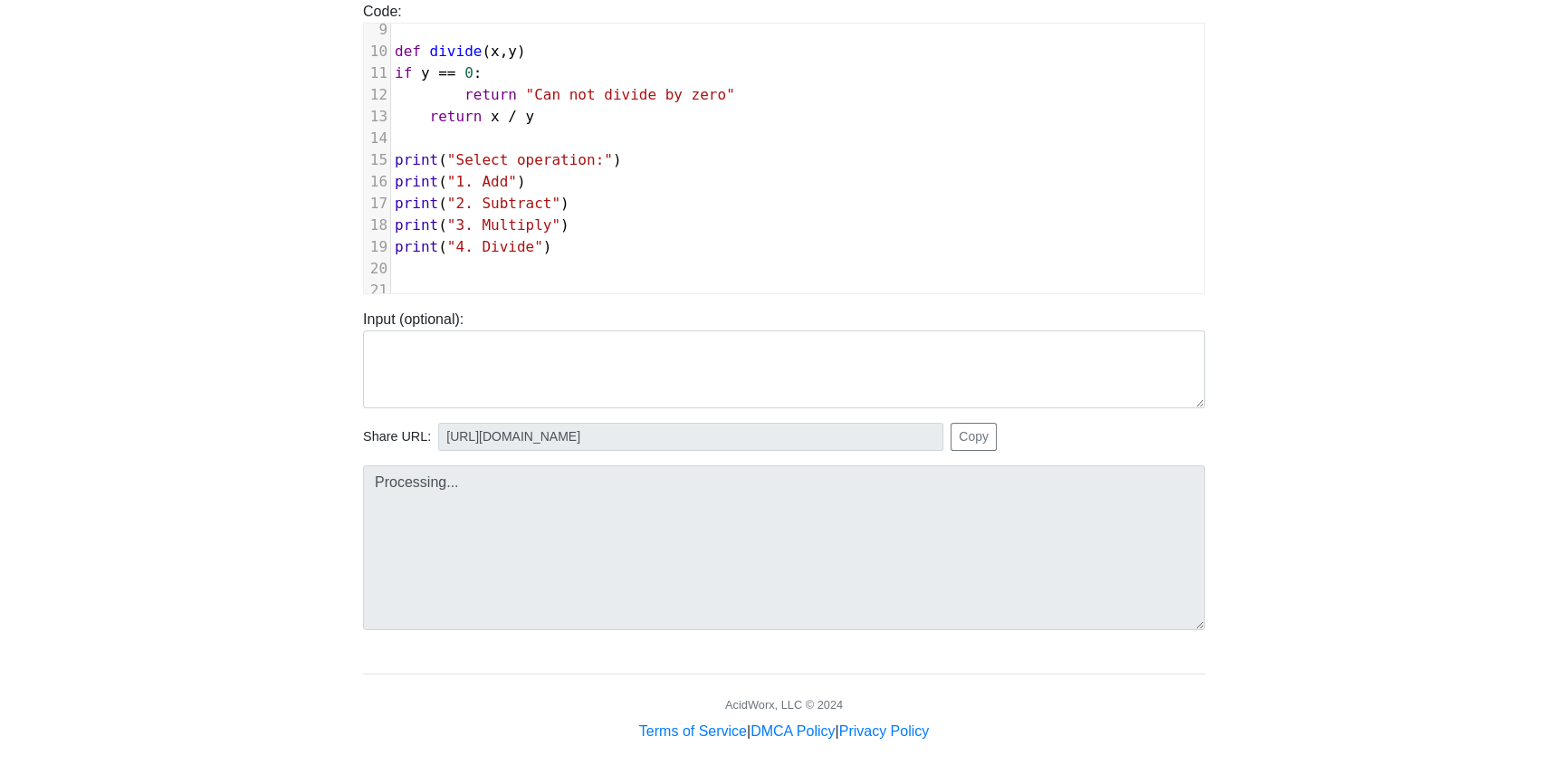
scroll to position [193, 0]
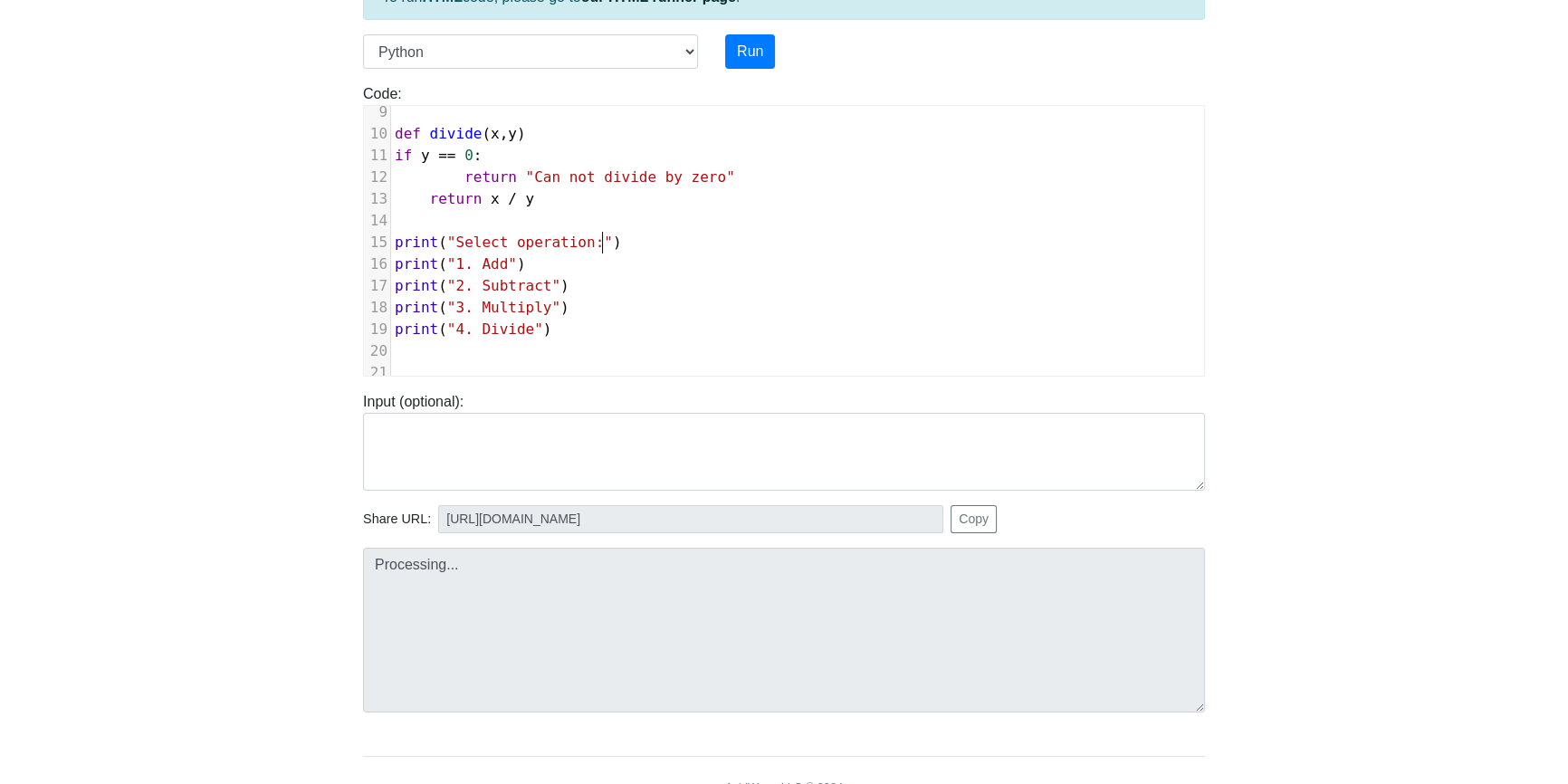
click at [579, 318] on pre "print ( "4. Divide" )" at bounding box center [798, 329] width 813 height 22
click at [578, 384] on div "Input (optional):" at bounding box center [783, 433] width 869 height 114
click at [581, 362] on pre "​" at bounding box center [798, 373] width 813 height 22
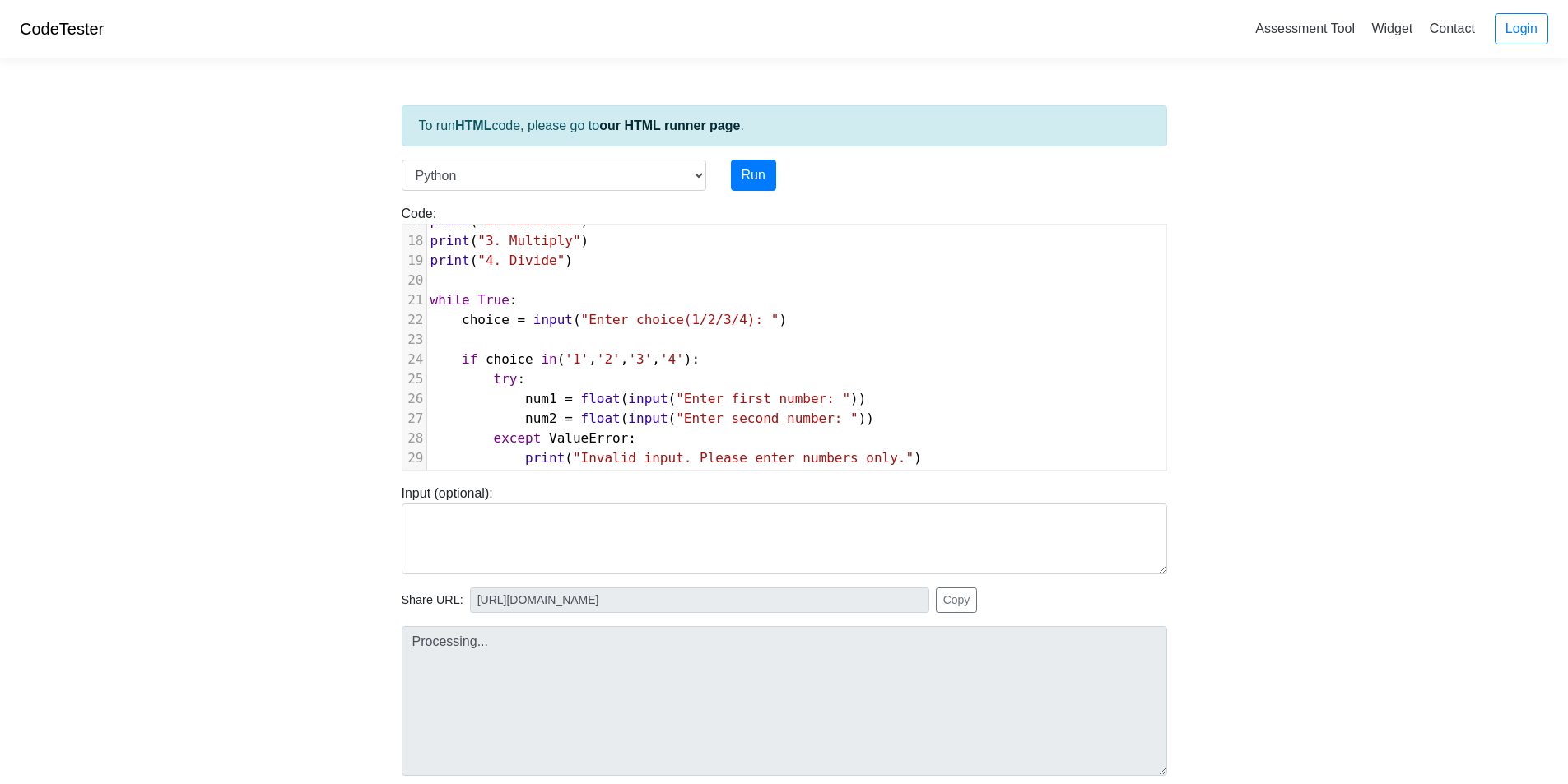
scroll to position [151, 0]
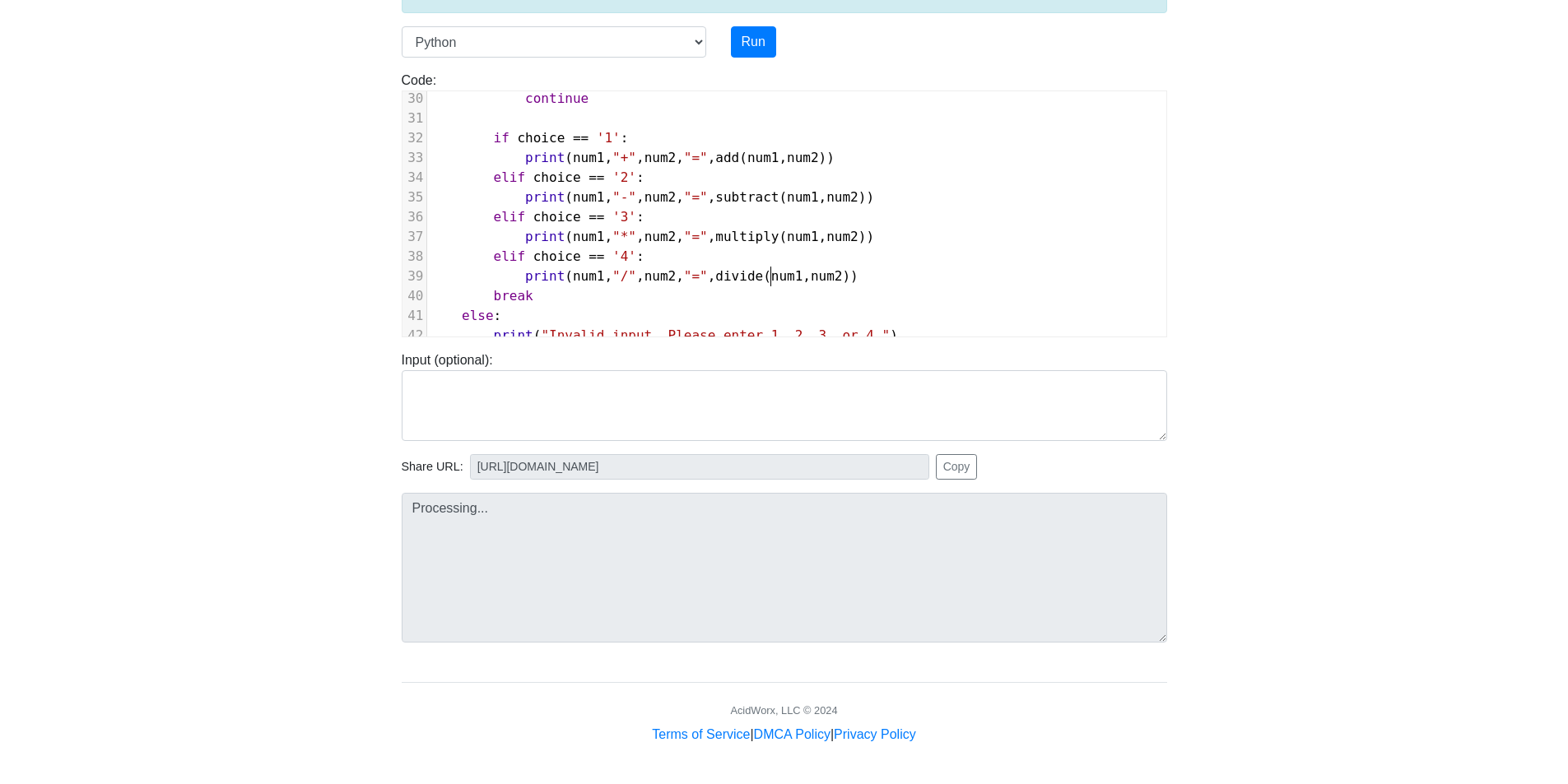
drag, startPoint x: 769, startPoint y: 263, endPoint x: 779, endPoint y: 310, distance: 48.1
click at [771, 268] on span "num1" at bounding box center [786, 275] width 32 height 16
drag, startPoint x: 843, startPoint y: 323, endPoint x: 614, endPoint y: 299, distance: 230.3
click at [676, 327] on span ""Invalid input. Please enter 1, 2, 3, or 4."" at bounding box center [715, 335] width 349 height 16
type textarea "se enter 1, 2, 3, or 4."
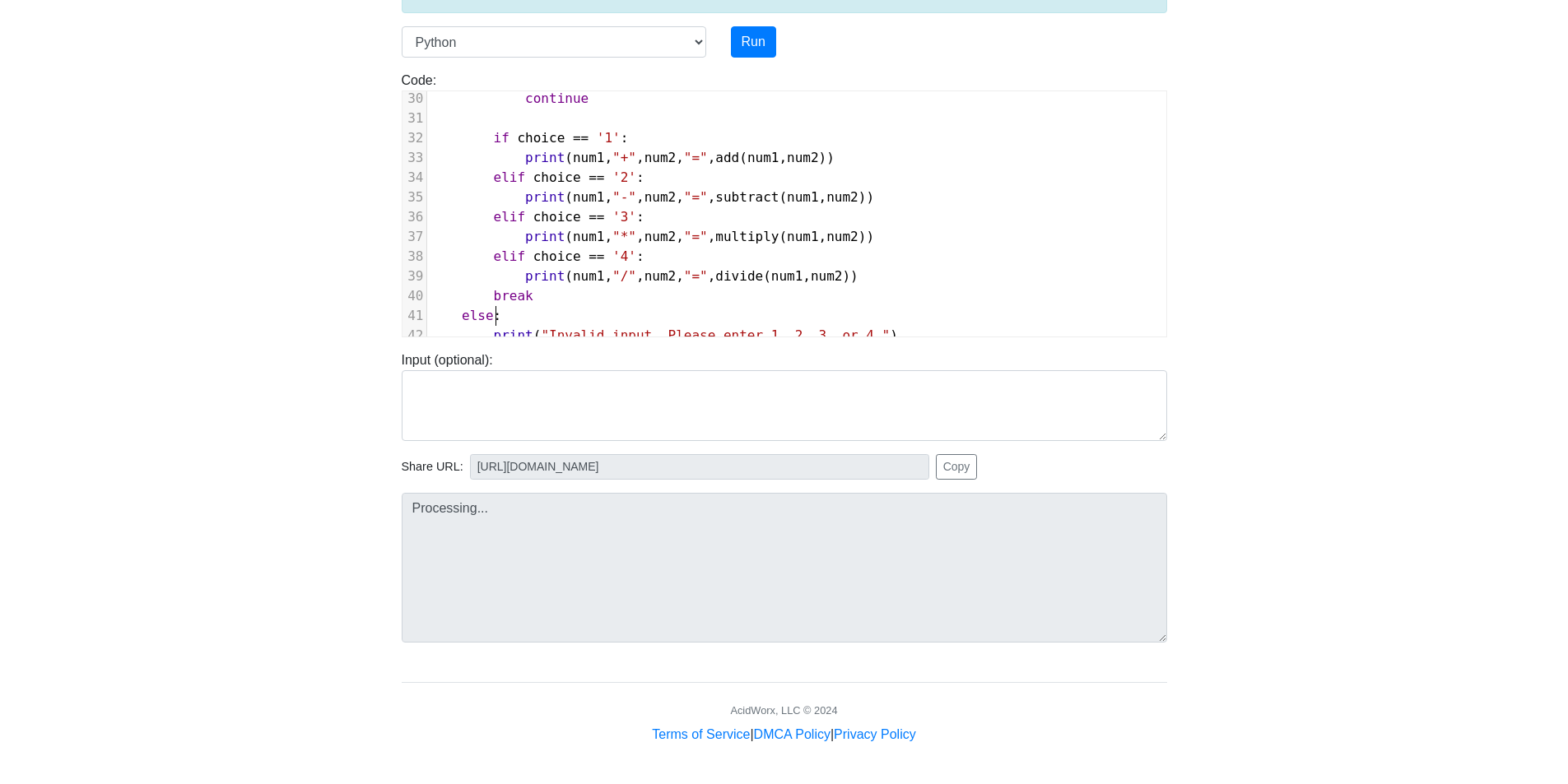
click at [642, 311] on pre "else :" at bounding box center [796, 316] width 739 height 20
type textarea "Invalid input."
drag, startPoint x: 645, startPoint y: 318, endPoint x: 541, endPoint y: 319, distance: 104.0
click at [541, 327] on span ""Invalid input. Please enter 1, 2, 3, or 4."" at bounding box center [715, 335] width 349 height 16
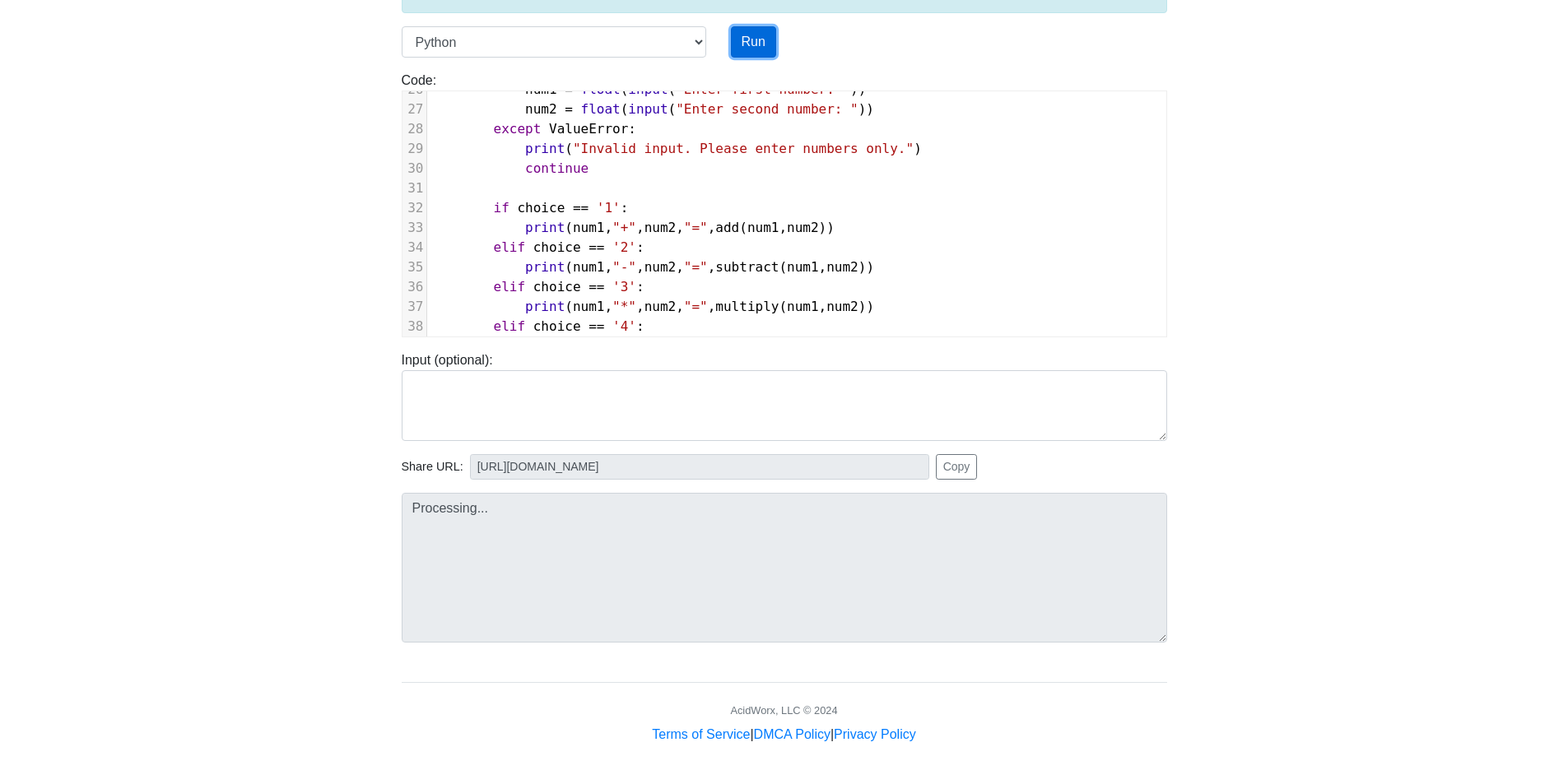
click at [755, 53] on button "Run" at bounding box center [753, 42] width 45 height 31
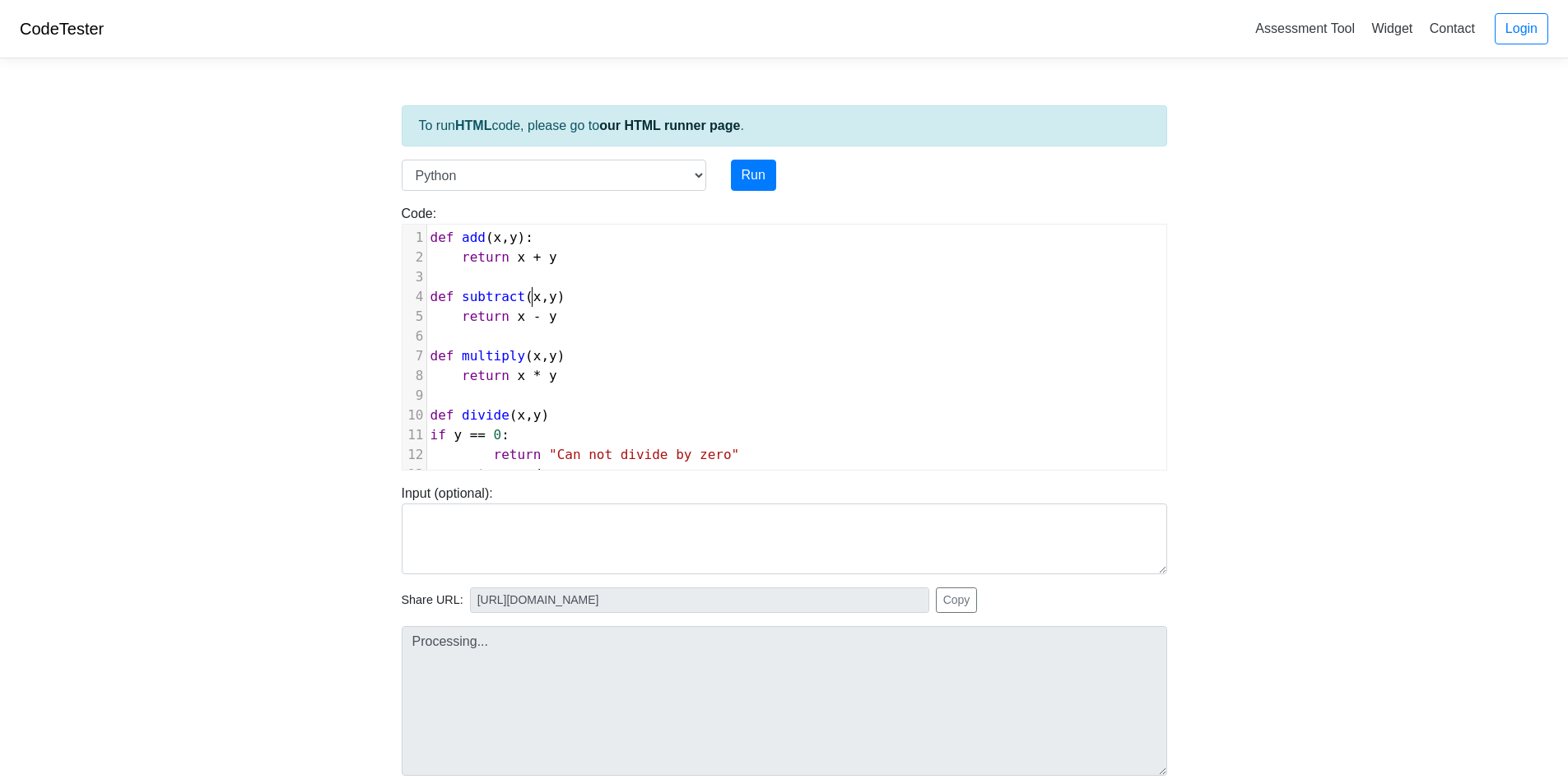
click at [533, 303] on span "x" at bounding box center [538, 296] width 8 height 16
type textarea "a"
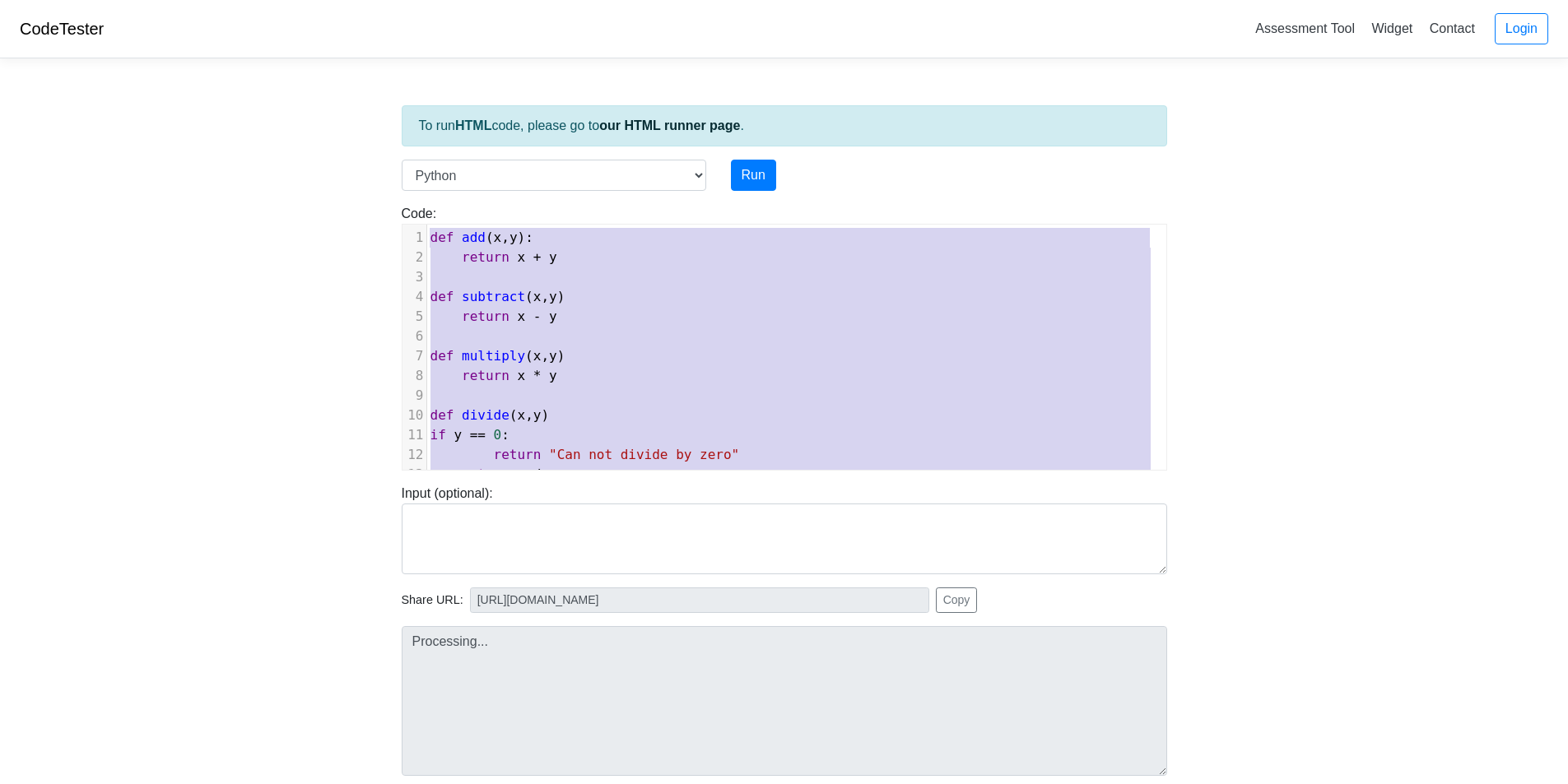
type textarea "def add (x,y): return x + y def subtract (x,y) return x - y def multiply (x,y) …"
